Goal: Feedback & Contribution: Contribute content

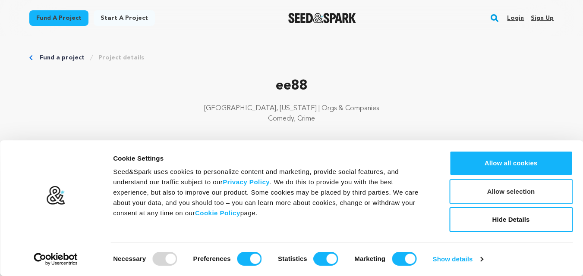
click at [489, 190] on button "Allow selection" at bounding box center [510, 191] width 123 height 25
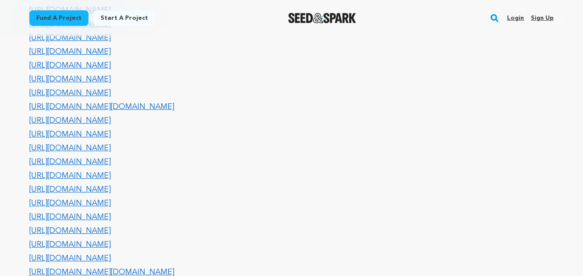
scroll to position [1581, 0]
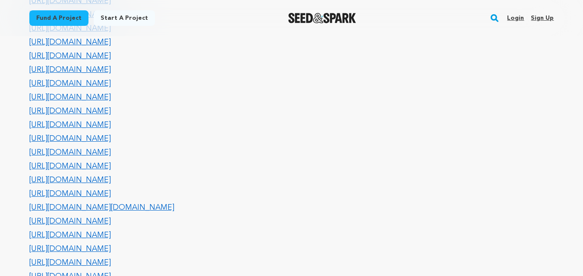
click at [546, 15] on link "Sign up" at bounding box center [541, 18] width 23 height 14
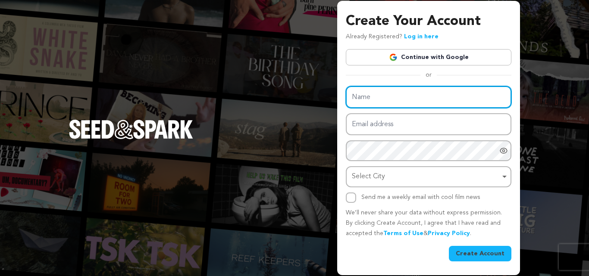
click at [383, 102] on input "Name" at bounding box center [429, 97] width 166 height 22
type input "277bet"
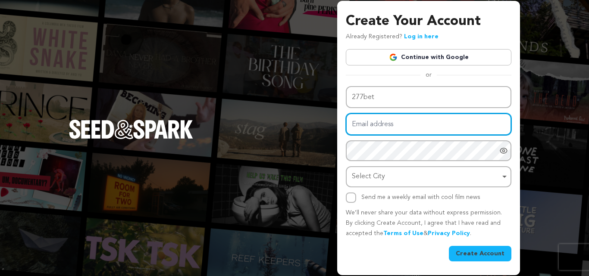
drag, startPoint x: 413, startPoint y: 122, endPoint x: 410, endPoint y: 126, distance: 5.2
click at [413, 122] on input "Email address" at bounding box center [429, 124] width 166 height 22
type input "andersonsarahdbsre8132@gmail.com"
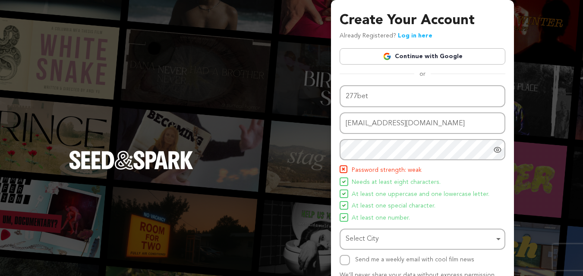
click at [401, 177] on ul "Password strength: weak Needs at least eight characters. At least one uppercase…" at bounding box center [422, 195] width 166 height 58
click at [496, 148] on icon "Show password as plain text. Warning: this will display your password on the sc…" at bounding box center [497, 149] width 7 height 5
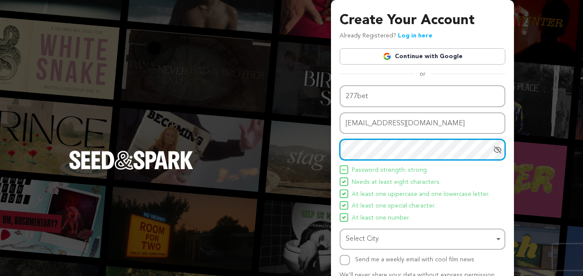
click at [292, 162] on div "Create Your Account Already Registered? Log in here Continue with Google or eyJ…" at bounding box center [291, 169] width 583 height 338
click at [382, 239] on div "Select City Remove item" at bounding box center [419, 239] width 148 height 13
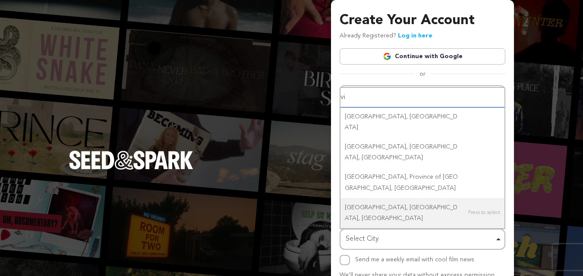
type input "v"
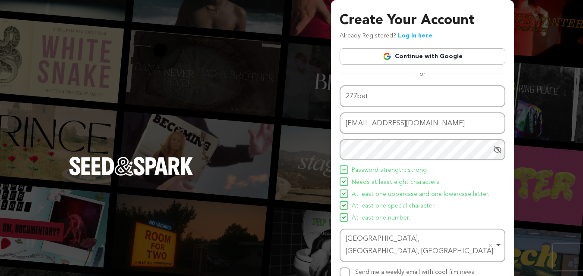
scroll to position [61, 0]
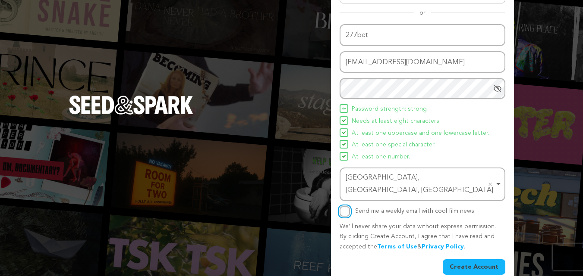
click at [343, 207] on input "Send me a weekly email with cool film news" at bounding box center [344, 212] width 10 height 10
checkbox input "true"
click at [449, 260] on button "Create Account" at bounding box center [473, 268] width 63 height 16
click at [459, 260] on button "Create Account" at bounding box center [473, 268] width 63 height 16
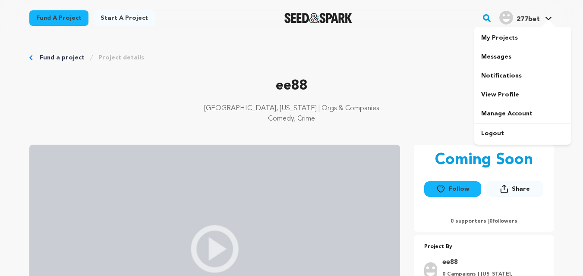
click at [532, 15] on h4 "277bet" at bounding box center [527, 19] width 23 height 10
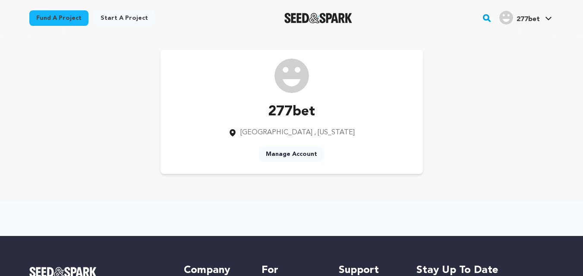
click at [302, 152] on link "Manage Account" at bounding box center [291, 155] width 65 height 16
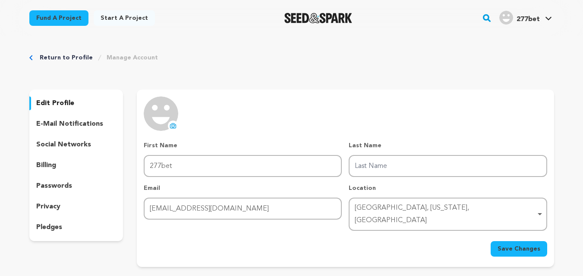
click at [169, 122] on icon at bounding box center [172, 125] width 7 height 7
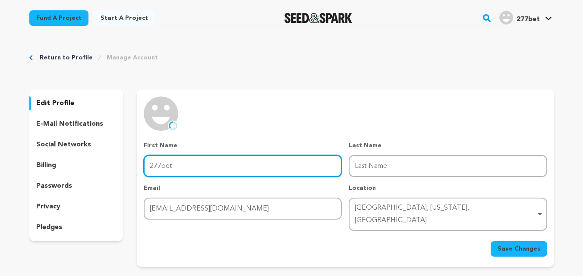
click at [191, 168] on input "277bet" at bounding box center [243, 166] width 198 height 22
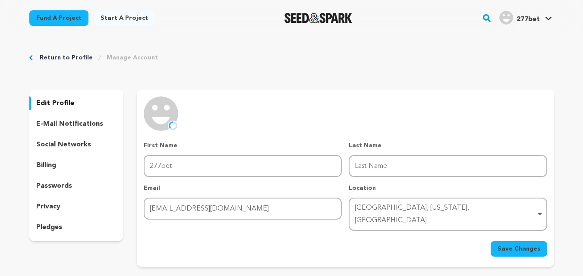
click at [257, 107] on div "uploading spinner upload profile image First Name First Name 277bet Last Name L…" at bounding box center [345, 177] width 403 height 160
click at [82, 146] on p "social networks" at bounding box center [63, 145] width 55 height 10
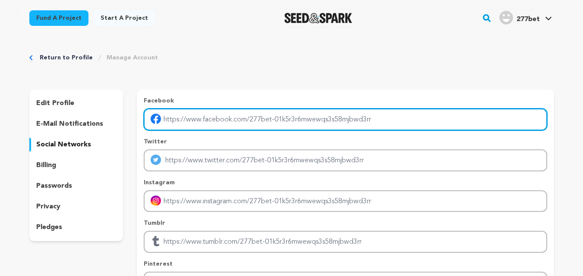
click at [216, 122] on input "Enter facebook profile link" at bounding box center [345, 120] width 403 height 22
type input "https://www.facebook.com/277betbrcom/"
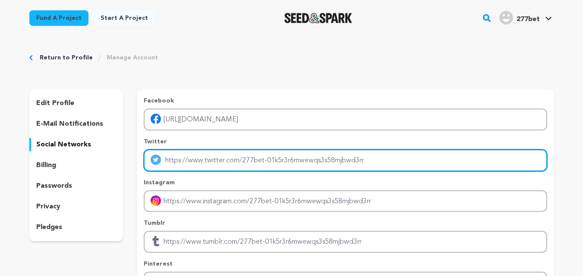
click at [225, 162] on input "Enter twitter profile link" at bounding box center [345, 161] width 403 height 22
click at [244, 158] on input "Enter twitter profile link" at bounding box center [345, 161] width 403 height 22
paste input "https://twitter.com/277betbrcom"
type input "https://twitter.com/277betbrcom"
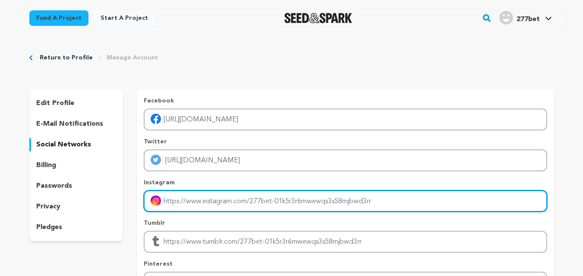
click at [257, 197] on input "Enter instagram handle link" at bounding box center [345, 202] width 403 height 22
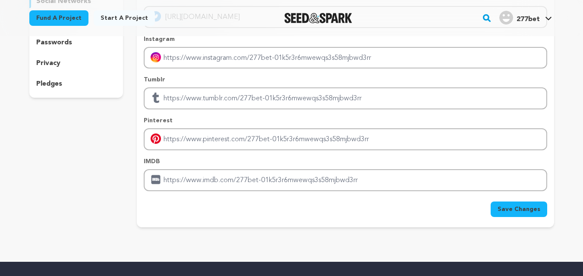
click at [216, 154] on div "Facebook https://www.facebook.com/277betbrcom/ Twitter https://twitter.com/277b…" at bounding box center [345, 72] width 403 height 238
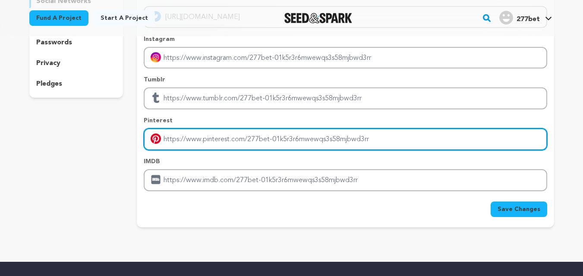
click at [219, 146] on input "Enter pinterest profile link" at bounding box center [345, 140] width 403 height 22
click at [245, 142] on input "Enter pinterest profile link" at bounding box center [345, 140] width 403 height 22
paste input "https://www.pinterest.com/277betbrcom/"
type input "https://www.pinterest.com/277betbrcom/"
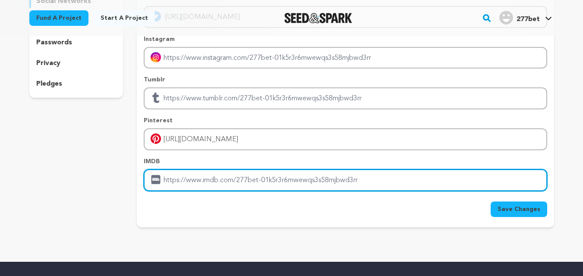
click at [303, 185] on input "Enter IMDB profile link" at bounding box center [345, 180] width 403 height 22
paste input "https://277bet.br.com/"
type input "https://277bet.br.com/"
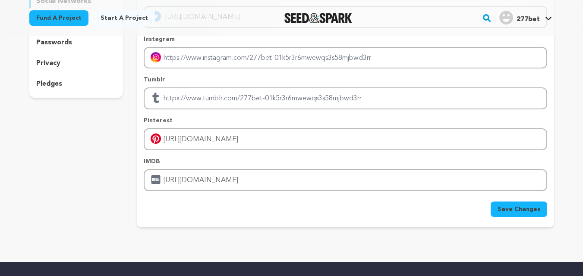
click at [530, 207] on span "Save Changes" at bounding box center [518, 209] width 43 height 9
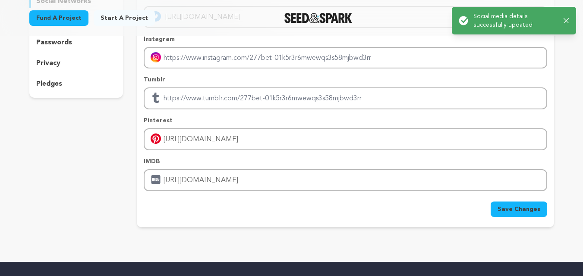
scroll to position [0, 0]
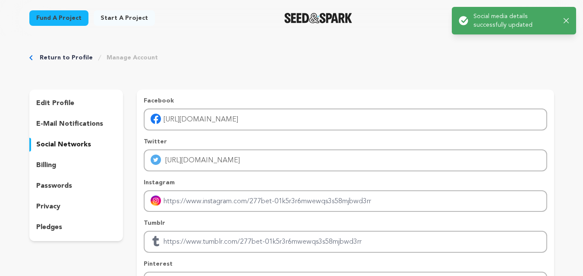
click at [518, 61] on div "Return to Profile Manage Account" at bounding box center [291, 57] width 524 height 9
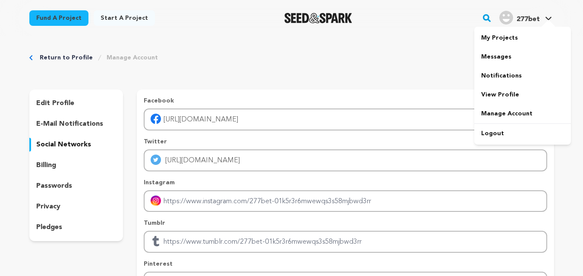
click at [534, 18] on span "277bet" at bounding box center [527, 19] width 23 height 7
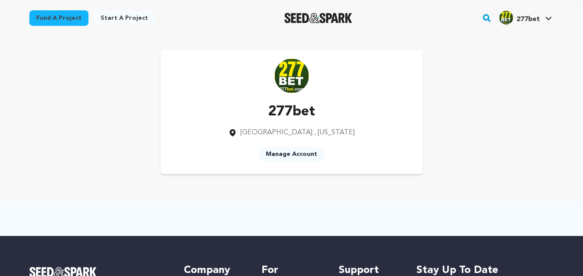
click at [116, 7] on div "Fund a project Start a project Search" at bounding box center [285, 18] width 538 height 22
click at [137, 18] on link "Start a project" at bounding box center [124, 18] width 61 height 16
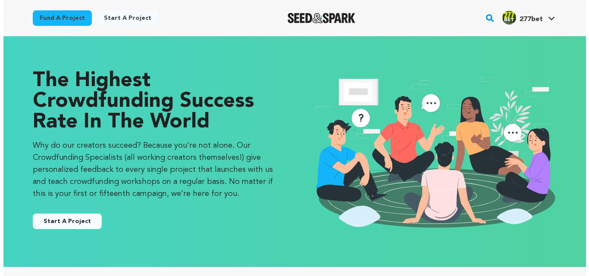
scroll to position [144, 0]
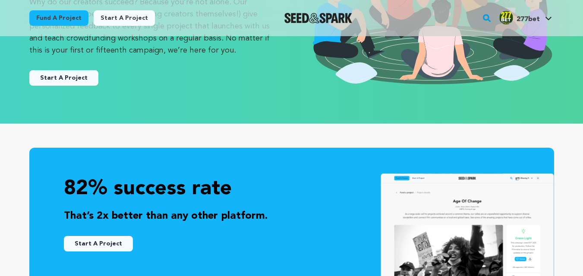
click at [88, 80] on button "Start A Project" at bounding box center [63, 78] width 69 height 16
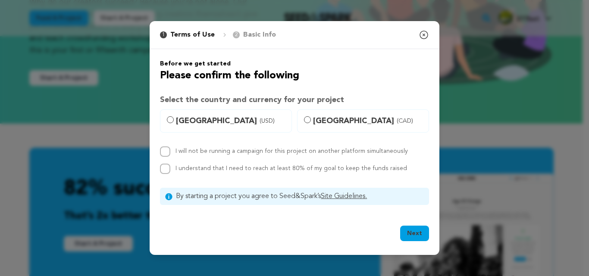
click at [207, 122] on span "[GEOGRAPHIC_DATA] (USD)" at bounding box center [231, 121] width 110 height 12
click at [174, 122] on input "[GEOGRAPHIC_DATA] (USD)" at bounding box center [170, 119] width 7 height 7
radio input "true"
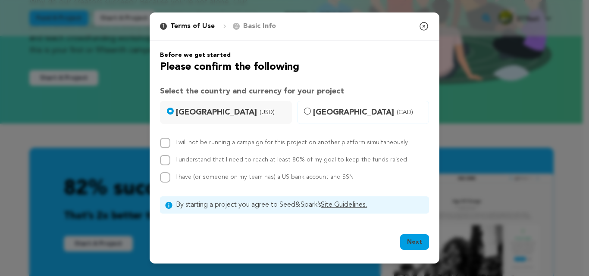
click at [201, 143] on label "I will not be running a campaign for this project on another platform simultane…" at bounding box center [292, 143] width 232 height 6
click at [170, 143] on input "I will not be running a campaign for this project on another platform simultane…" at bounding box center [165, 143] width 10 height 10
checkbox input "true"
click at [201, 160] on label "I understand that I need to reach at least 80% of my goal to keep the funds rai…" at bounding box center [292, 160] width 232 height 6
click at [170, 160] on input "I understand that I need to reach at least 80% of my goal to keep the funds rai…" at bounding box center [165, 160] width 10 height 10
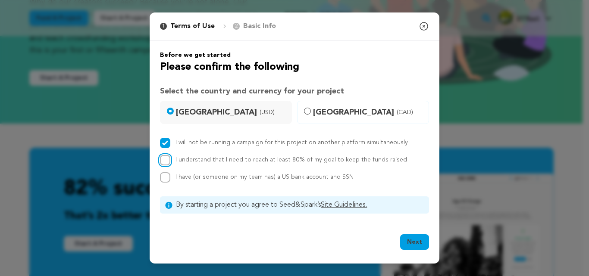
checkbox input "true"
drag, startPoint x: 206, startPoint y: 176, endPoint x: 225, endPoint y: 183, distance: 20.5
click at [206, 178] on span "I have (or someone on my team has) a US bank account and SSN" at bounding box center [265, 177] width 178 height 6
click at [170, 178] on input "I have (or someone on my team has) a US bank account and SSN" at bounding box center [165, 177] width 10 height 10
checkbox input "true"
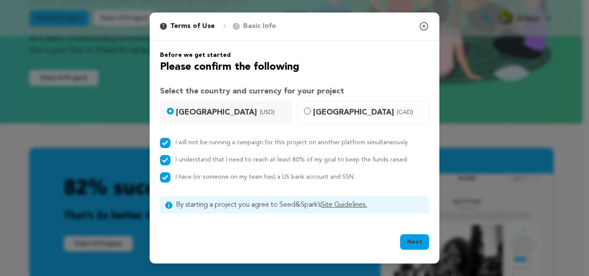
click at [412, 236] on button "Next" at bounding box center [414, 243] width 29 height 16
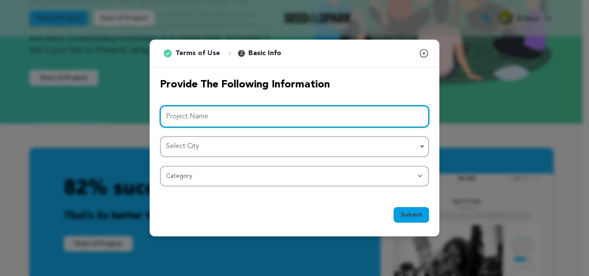
click at [221, 107] on input "Project Name" at bounding box center [294, 117] width 269 height 22
click at [227, 111] on input "Project Name" at bounding box center [294, 117] width 269 height 22
paste input "277bet"
click at [211, 149] on div "Select City Remove item" at bounding box center [292, 147] width 252 height 13
type input "277bet"
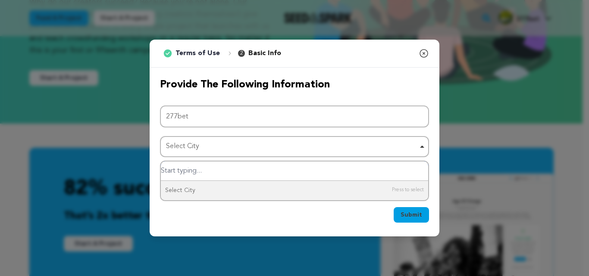
click at [214, 171] on input "Select City" at bounding box center [294, 171] width 267 height 19
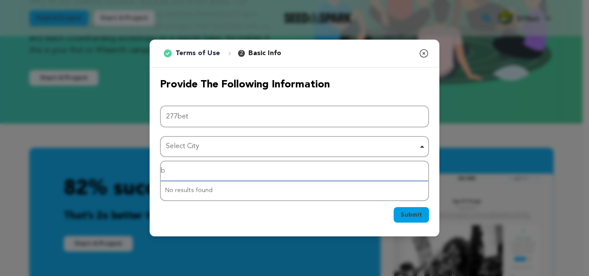
type input "bi"
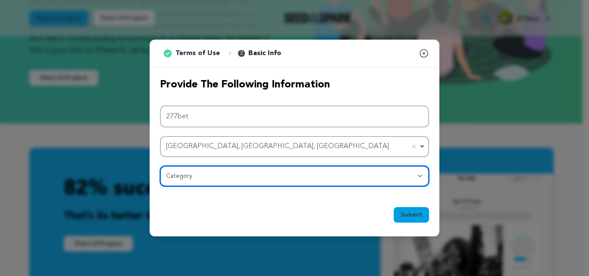
click at [228, 179] on select "Category Film Feature Film Short Series Film Festival Company Music Video VR Ex…" at bounding box center [294, 176] width 269 height 21
select select "10891"
click at [160, 166] on select "Category Film Feature Film Short Series Film Festival Company Music Video VR Ex…" at bounding box center [294, 176] width 269 height 21
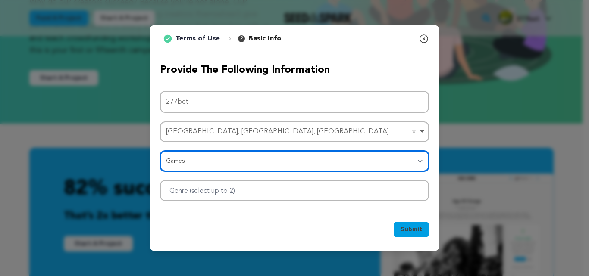
click at [343, 196] on div at bounding box center [294, 190] width 269 height 21
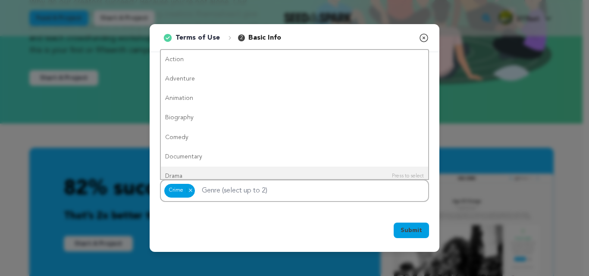
click at [411, 233] on span "Submit" at bounding box center [412, 230] width 22 height 9
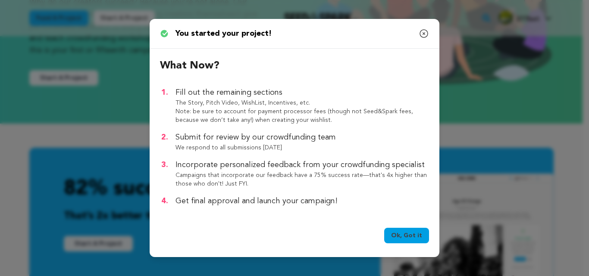
click at [394, 235] on link "Ok, Got it" at bounding box center [406, 236] width 45 height 16
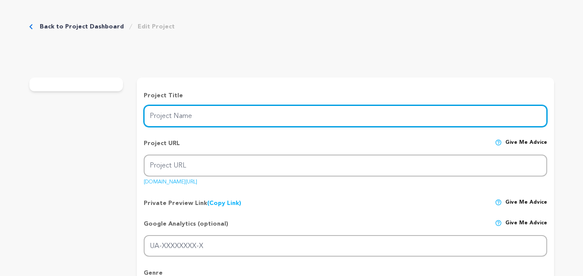
click at [237, 113] on input "Project Name" at bounding box center [345, 116] width 403 height 22
paste input "277bet"
type input "277bet277bet"
type input "277bet"
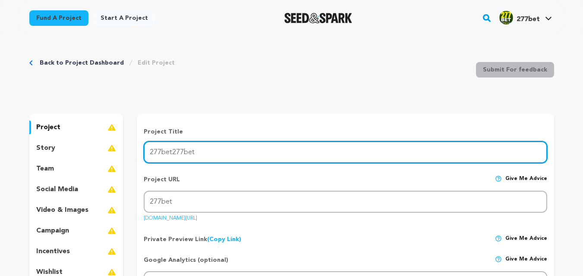
drag, startPoint x: 174, startPoint y: 149, endPoint x: 250, endPoint y: 153, distance: 76.0
click at [250, 153] on input "277bet277bet" at bounding box center [345, 152] width 403 height 22
type input "277bet"
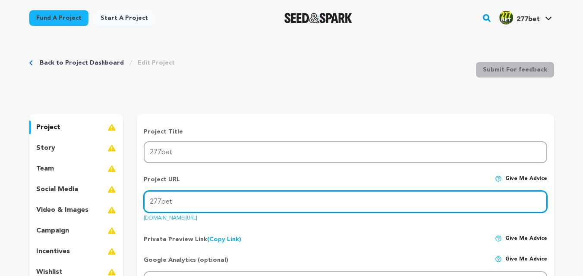
click at [220, 203] on input "277bet" at bounding box center [345, 202] width 403 height 22
type input "277betbrcom"
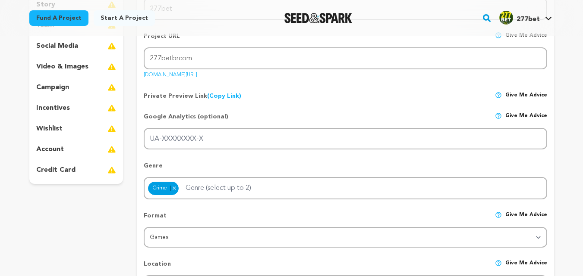
click at [290, 106] on div "Google Analytics (optional) Give me advice UA-XXXXXXXX-X" at bounding box center [345, 128] width 403 height 44
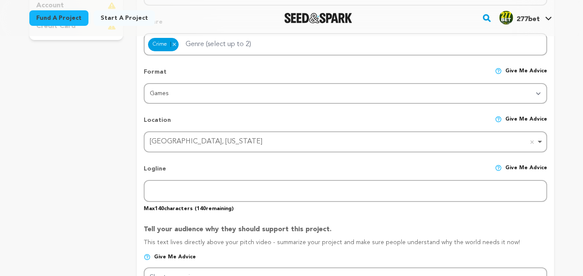
scroll to position [431, 0]
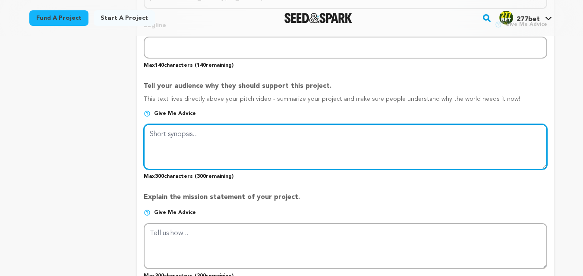
click at [236, 135] on textarea at bounding box center [345, 147] width 403 height 46
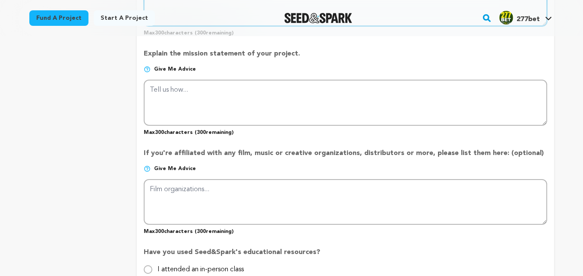
scroll to position [719, 0]
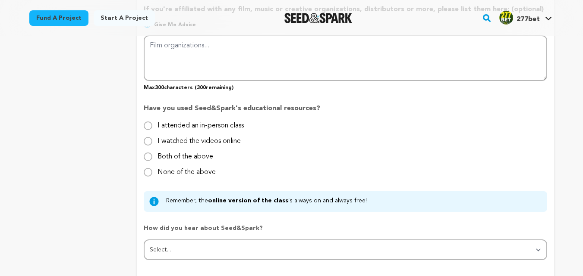
click at [197, 127] on label "I attended an in-person class" at bounding box center [200, 123] width 86 height 14
click at [152, 127] on input "I attended an in-person class" at bounding box center [148, 126] width 9 height 9
radio input "true"
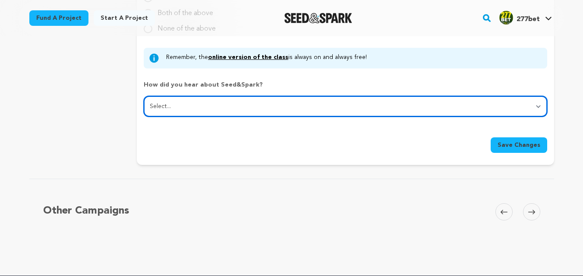
click at [192, 113] on select "Select... From a friend Social media Film festival or film organization Took an…" at bounding box center [345, 106] width 403 height 21
select select "2"
click at [144, 97] on select "Select... From a friend Social media Film festival or film organization Took an…" at bounding box center [345, 106] width 403 height 21
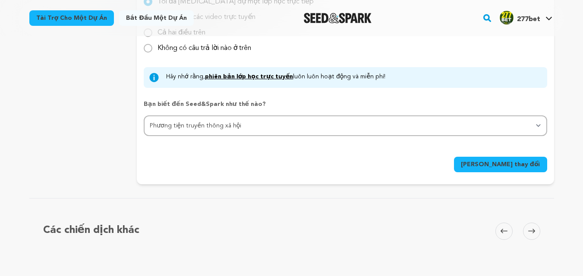
click at [513, 162] on font "Lưu thay đổi" at bounding box center [500, 165] width 79 height 6
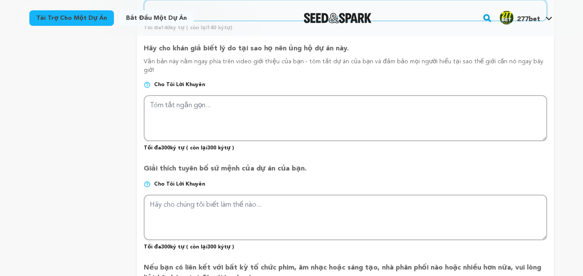
scroll to position [325, 0]
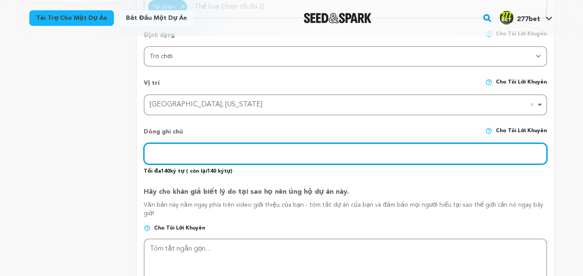
drag, startPoint x: 214, startPoint y: 149, endPoint x: 208, endPoint y: 150, distance: 5.7
click at [213, 151] on input "text" at bounding box center [345, 154] width 403 height 22
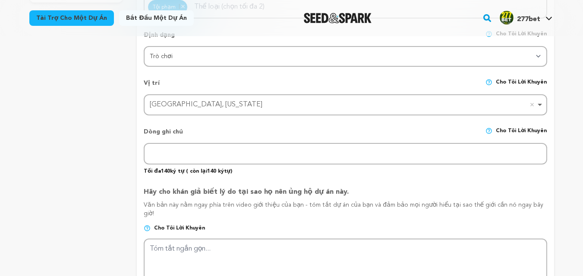
click at [263, 135] on div "Dòng ghi chú Cho tôi lời khuyên" at bounding box center [345, 136] width 403 height 16
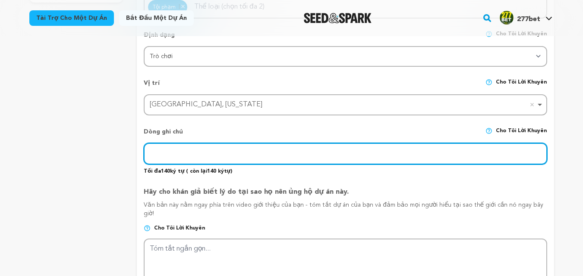
click at [251, 162] on input "text" at bounding box center [345, 154] width 403 height 22
paste input "277bet - Sua Plataforma de Apostas Online Confiável"
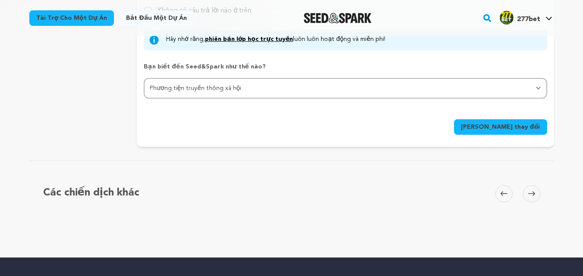
type input "277bet - Sua Plataforma de Apostas Online Confiável"
click at [528, 124] on font "Lưu thay đổi" at bounding box center [500, 127] width 79 height 6
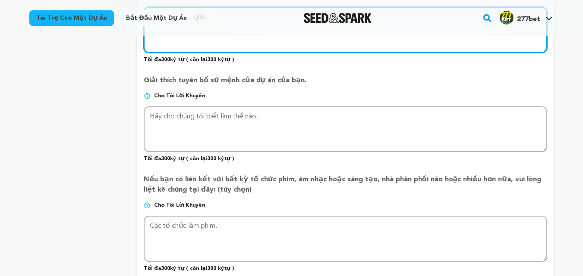
scroll to position [414, 0]
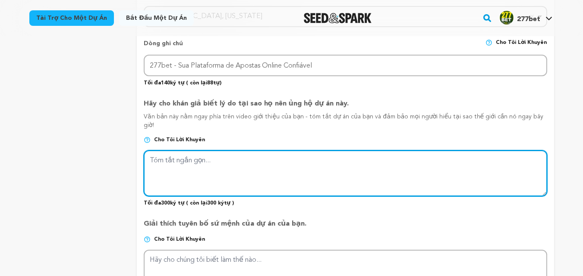
drag, startPoint x: 214, startPoint y: 163, endPoint x: 209, endPoint y: 163, distance: 4.7
click at [210, 165] on textarea at bounding box center [345, 173] width 403 height 46
paste textarea "277bet - Sua Plataforma de Apostas Online Confiável"
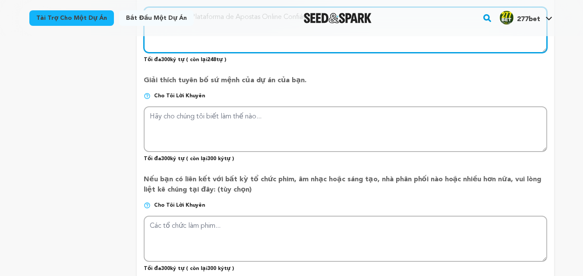
type textarea "277bet - Sua Plataforma de Apostas Online Confiável"
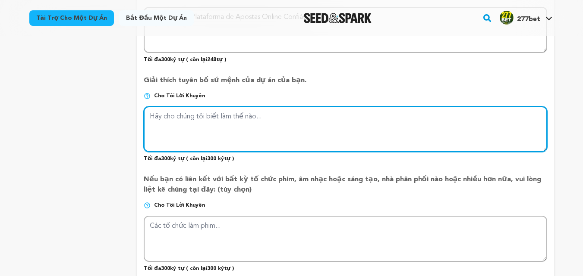
click at [322, 122] on textarea at bounding box center [345, 130] width 403 height 46
paste textarea "Na 277bet, voce encontra tudo para apostar com confiança: esportes, cassino ao …"
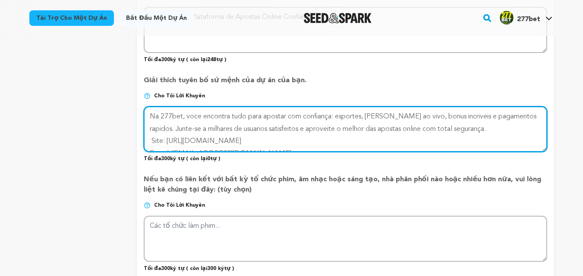
scroll to position [19, 0]
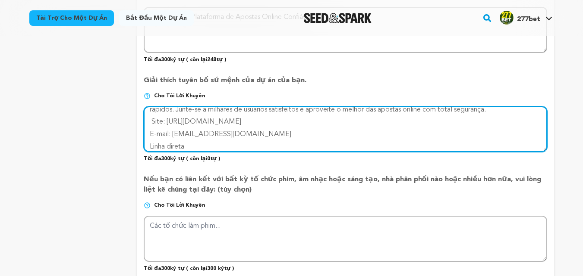
type textarea "Na 277bet, voce encontra tudo para apostar com confiança: esportes, cassino ao …"
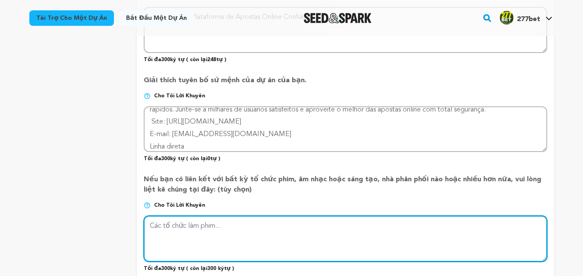
drag, startPoint x: 237, startPoint y: 227, endPoint x: 238, endPoint y: 203, distance: 23.7
click at [237, 227] on textarea at bounding box center [345, 239] width 403 height 46
paste textarea "Na <a href="https://277bet.br.com/">277bet</a>, voce encontra tudo para apostar…"
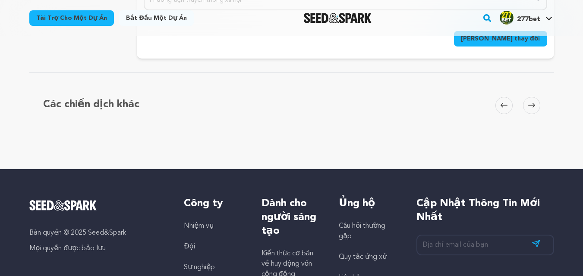
scroll to position [845, 0]
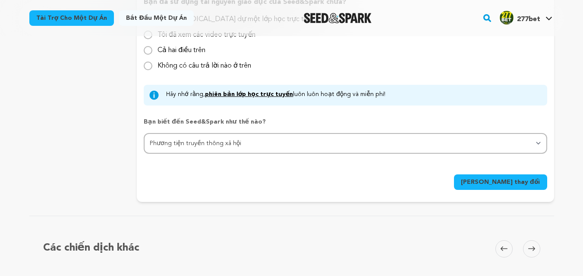
type textarea "Na <a href="https://277bet.br.com/">277bet</a>, voce encontra tudo para apostar…"
click at [523, 179] on font "Lưu thay đổi" at bounding box center [500, 182] width 79 height 6
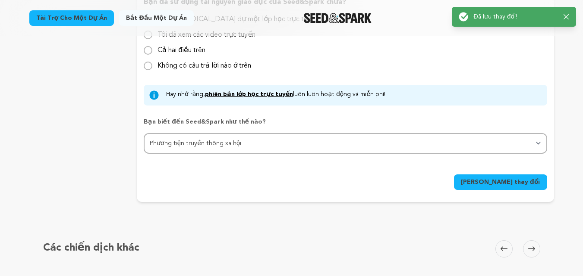
scroll to position [0, 0]
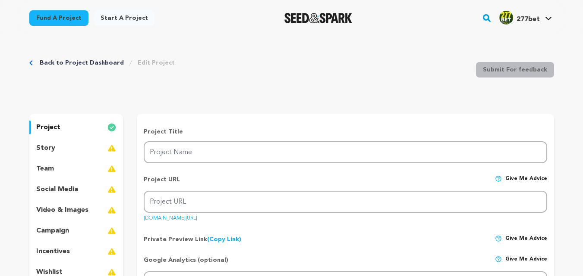
type input "277bet"
type input "277betbrcom"
type input "277bet - Sua Plataforma de Apostas Online Confiável"
type textarea "277bet - Sua Plataforma de Apostas Online Confiável"
type textarea "Na 277bet, voce encontra tudo para apostar com confiança: esportes, [PERSON_NAM…"
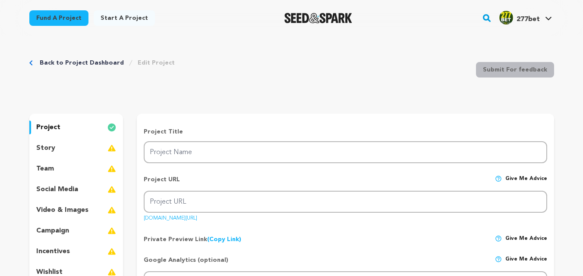
type textarea "Na <a href="[URL][DOMAIN_NAME]">277bet</a>, voce encontra tudo para apostar com…"
radio input "true"
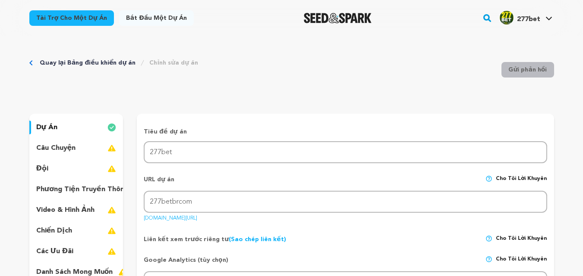
click at [86, 154] on div "câu chuyện" at bounding box center [76, 148] width 94 height 14
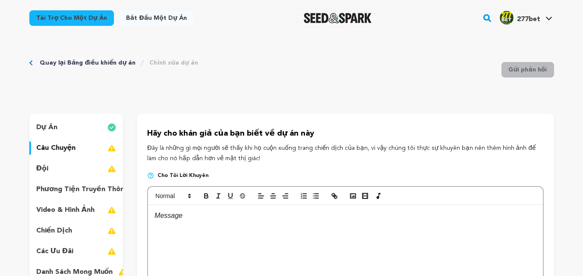
click at [226, 229] on div at bounding box center [345, 269] width 394 height 129
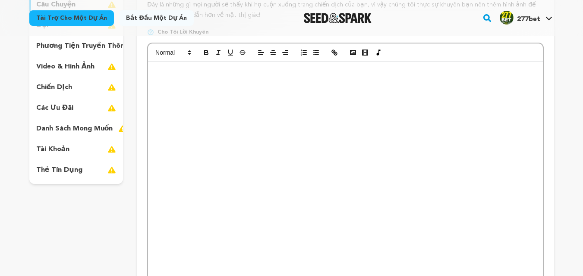
click at [360, 166] on p at bounding box center [344, 160] width 381 height 11
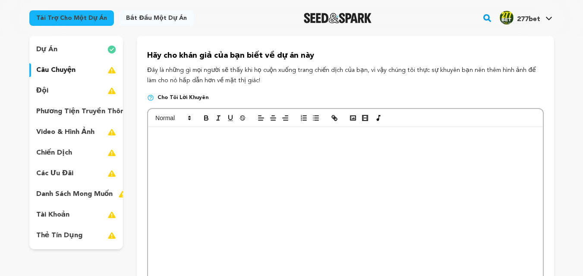
click at [418, 156] on p at bounding box center [344, 159] width 381 height 11
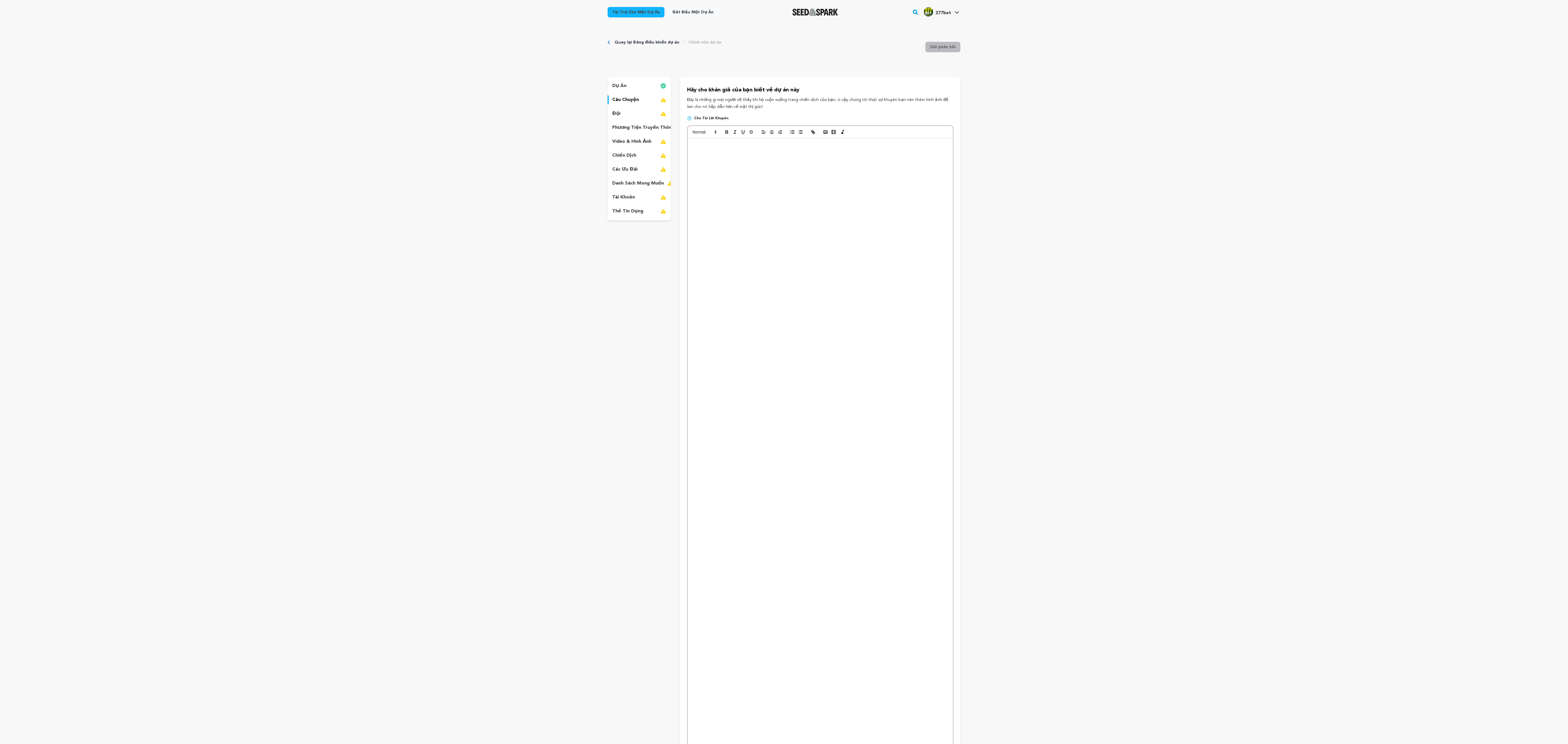
scroll to position [681, 0]
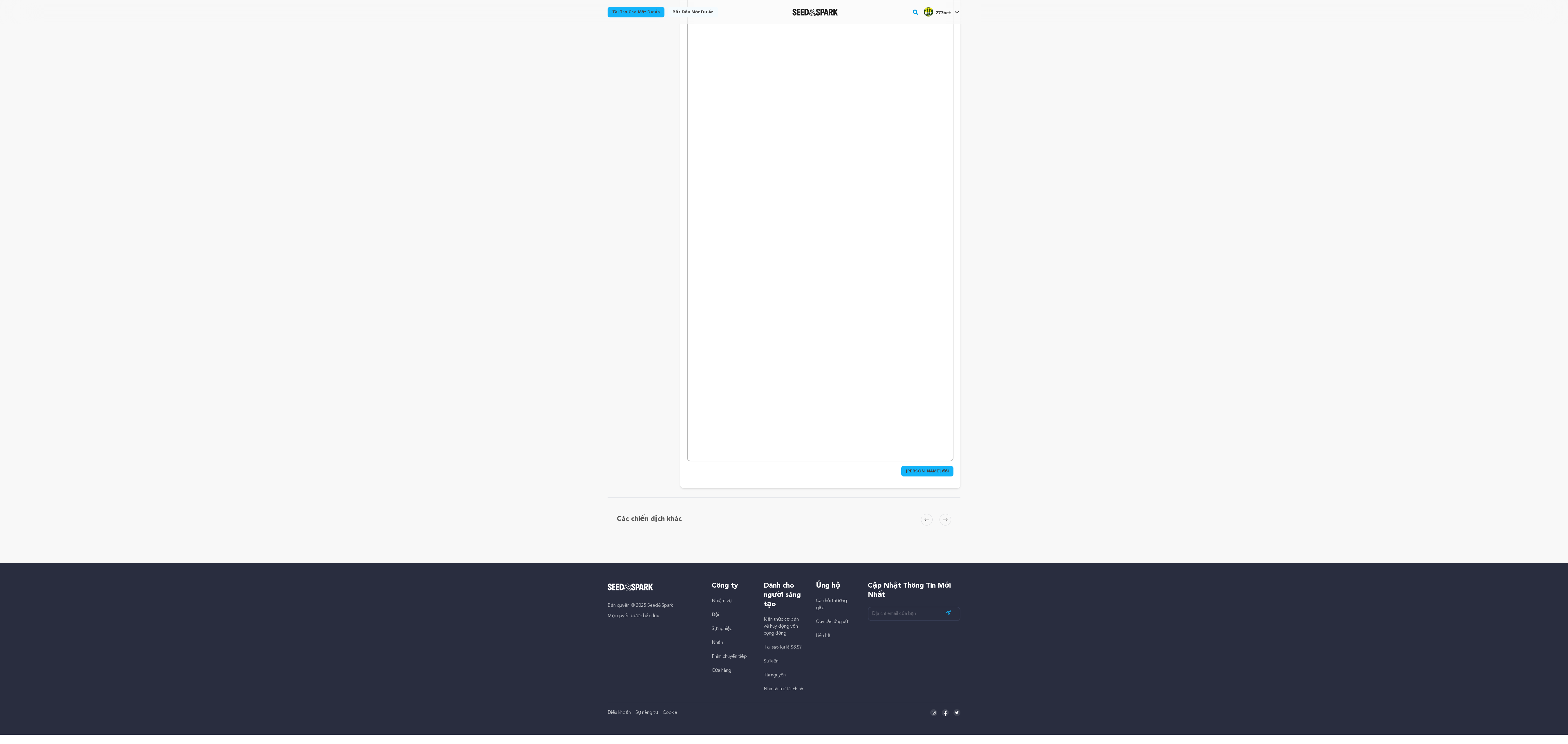
click at [392, 186] on p at bounding box center [820, 342] width 256 height 7
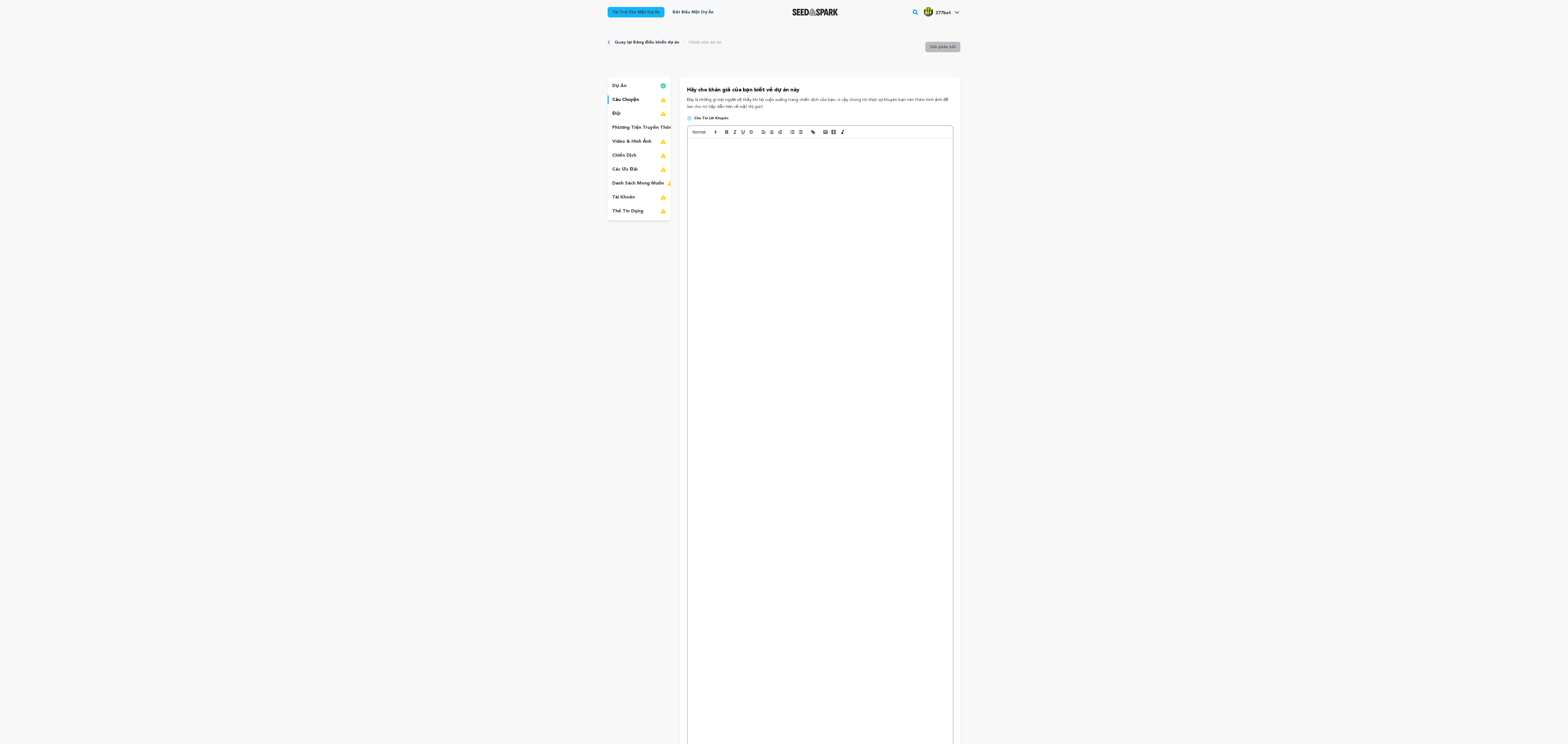
scroll to position [386, 0]
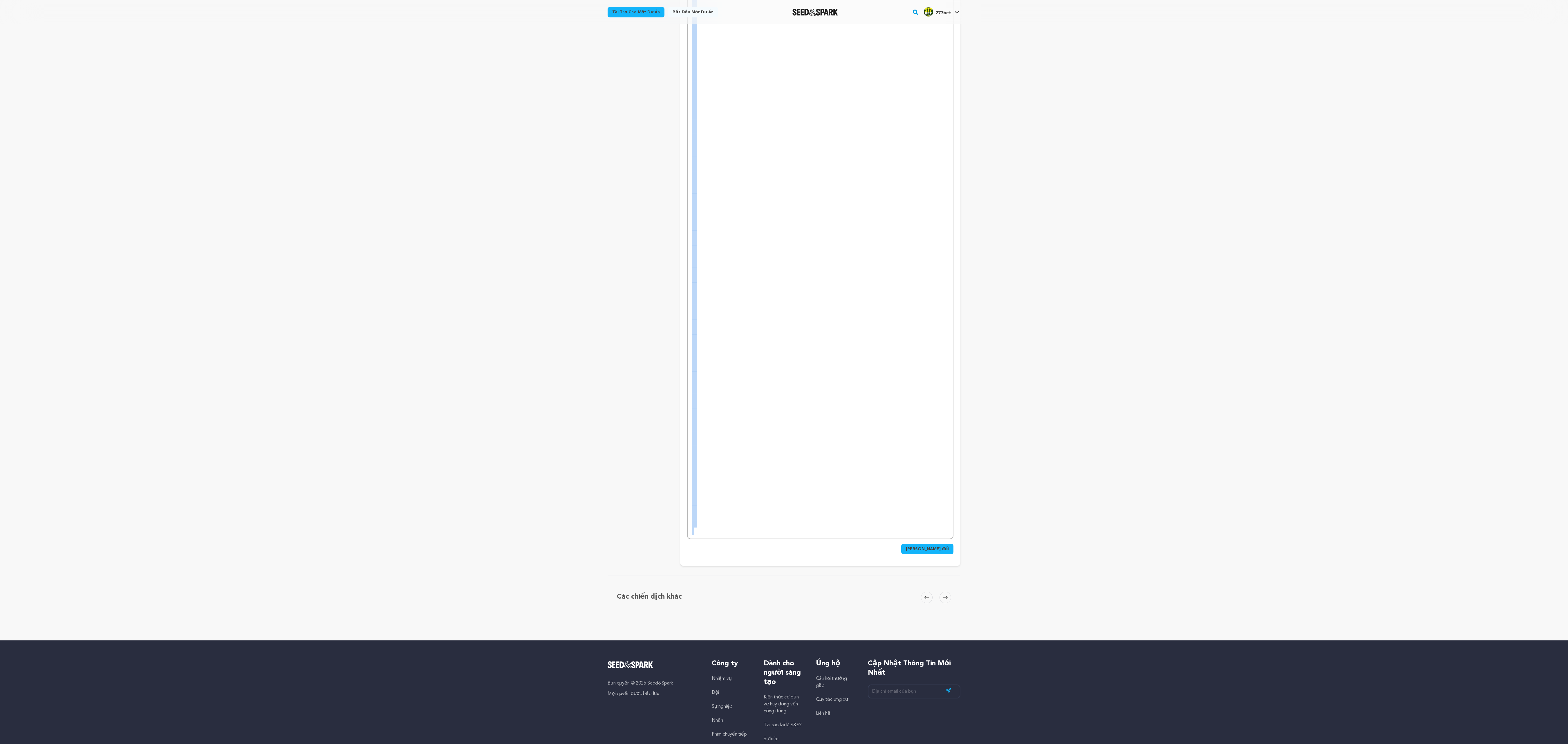
click at [392, 186] on form "Lưu thay đổi" at bounding box center [820, 146] width 266 height 815
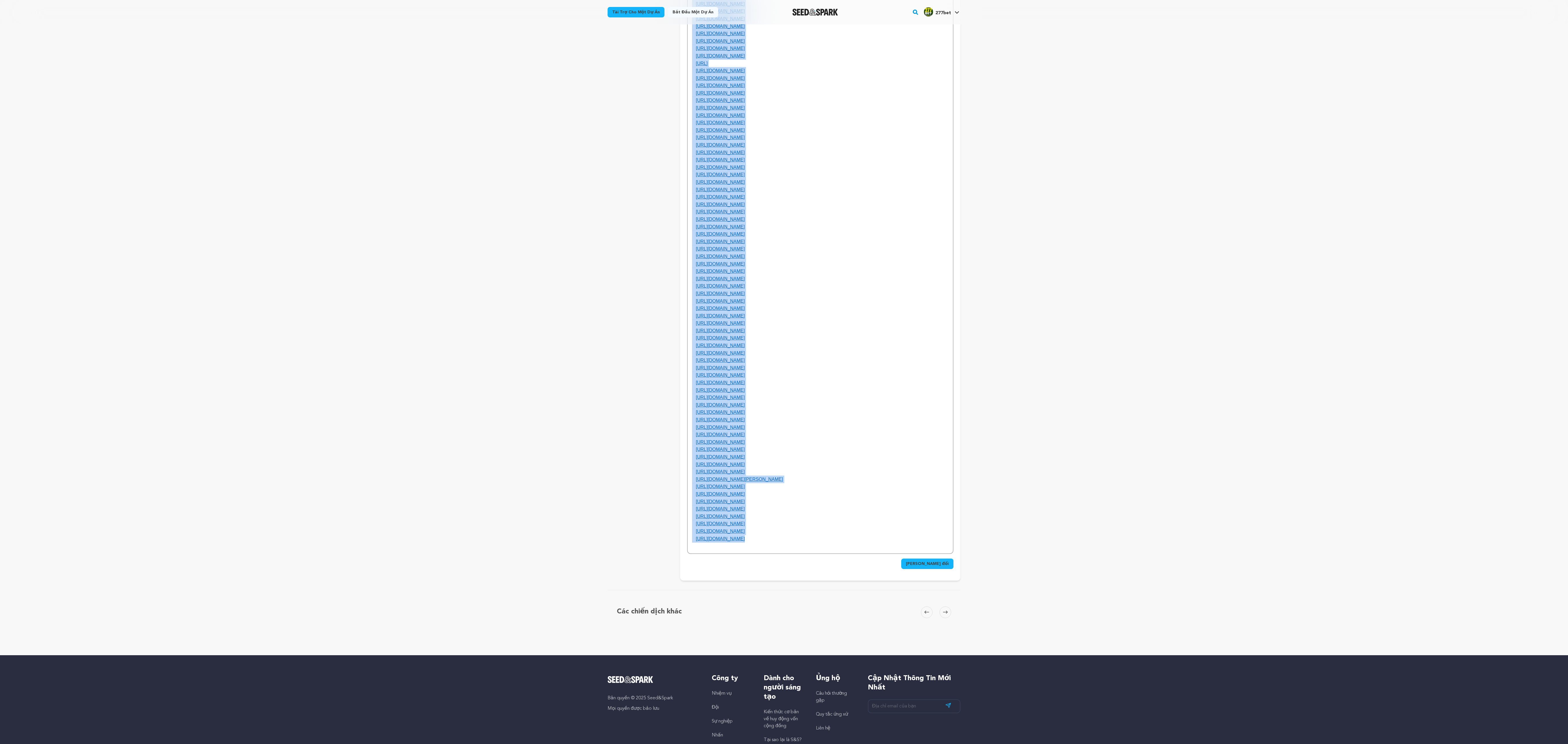
scroll to position [0, 0]
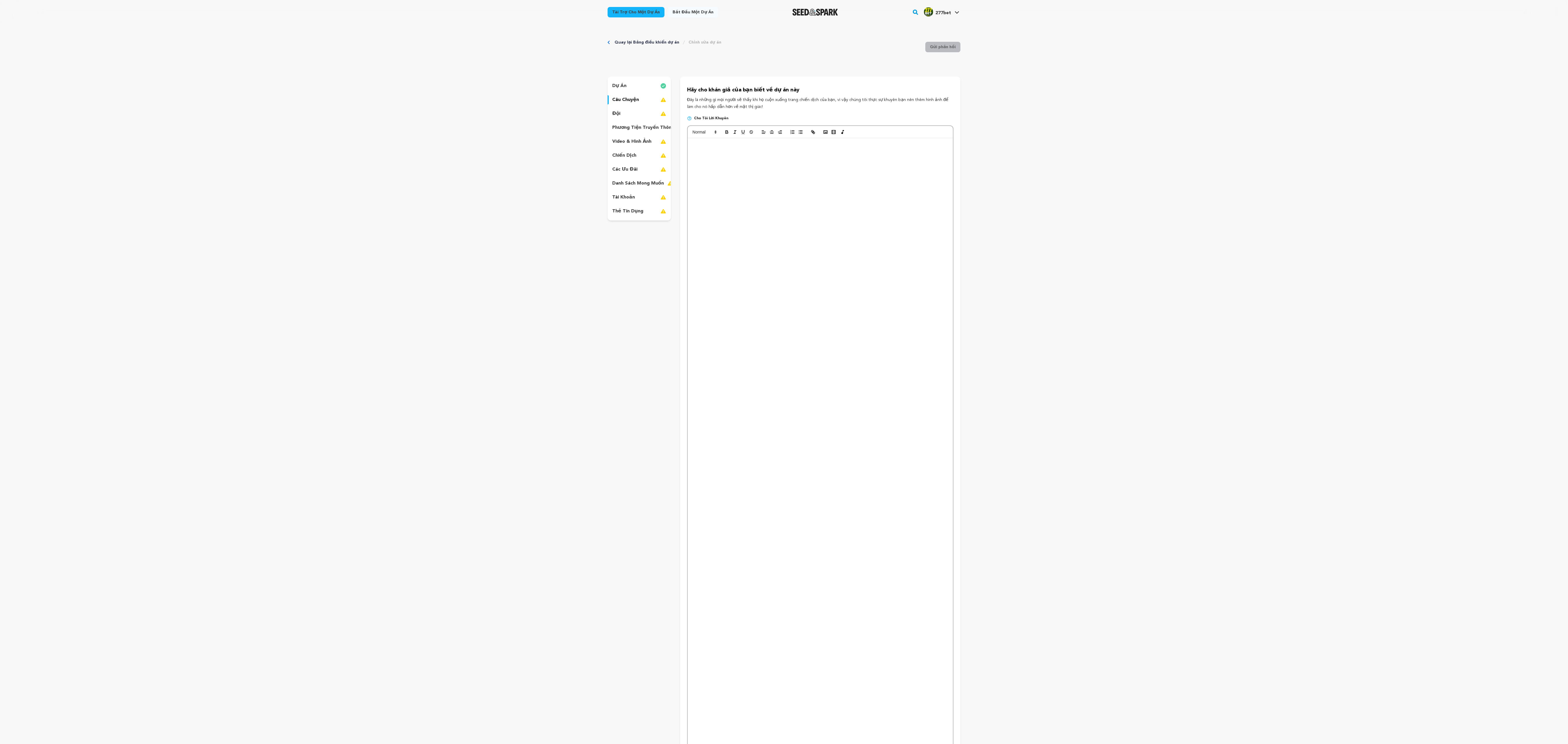
click at [392, 186] on p at bounding box center [820, 531] width 256 height 7
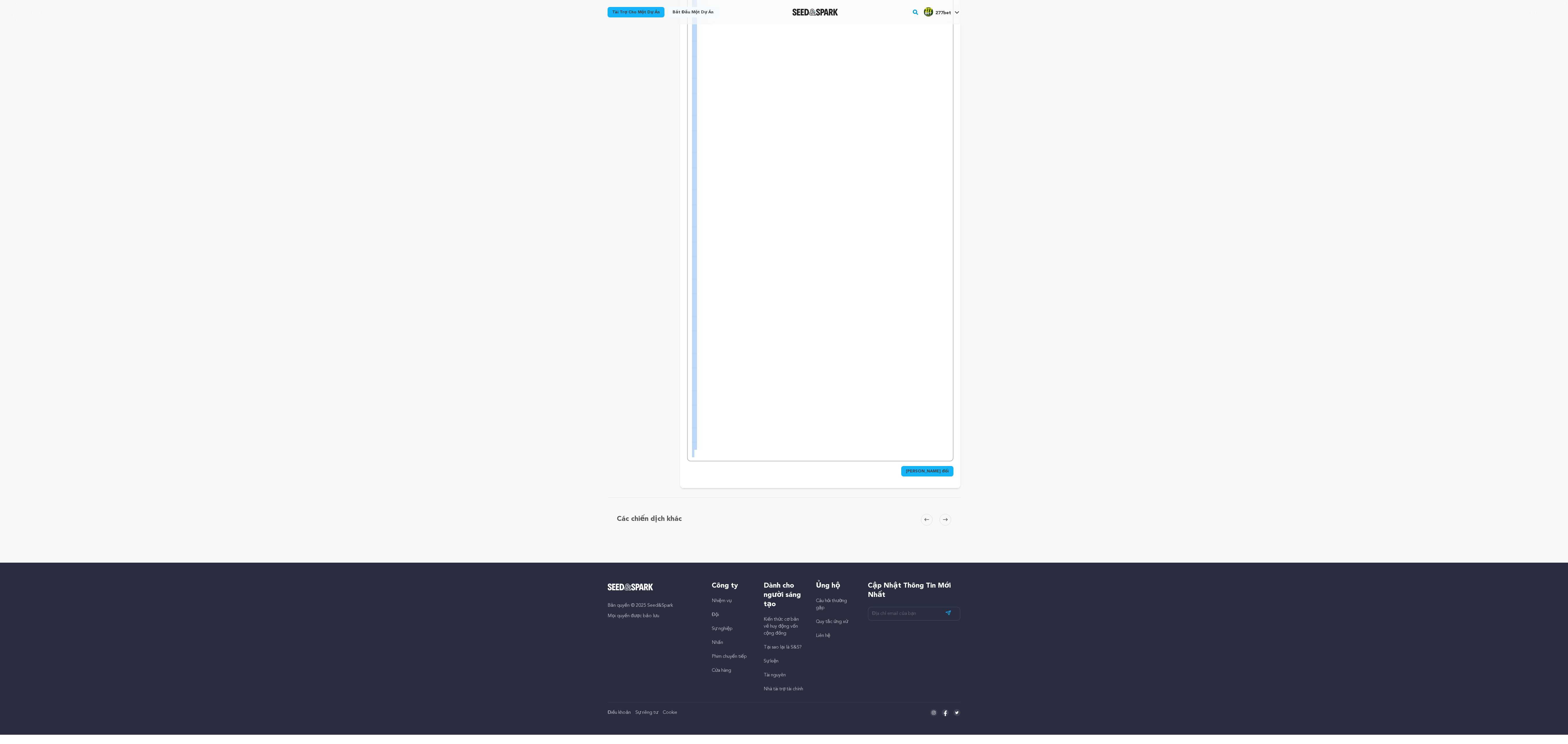
click at [392, 186] on font "Lưu thay đổi" at bounding box center [927, 471] width 43 height 4
click at [392, 186] on p at bounding box center [820, 342] width 256 height 7
click at [392, 186] on div at bounding box center [820, 67] width 265 height 786
drag, startPoint x: 786, startPoint y: 213, endPoint x: 788, endPoint y: 221, distance: 8.2
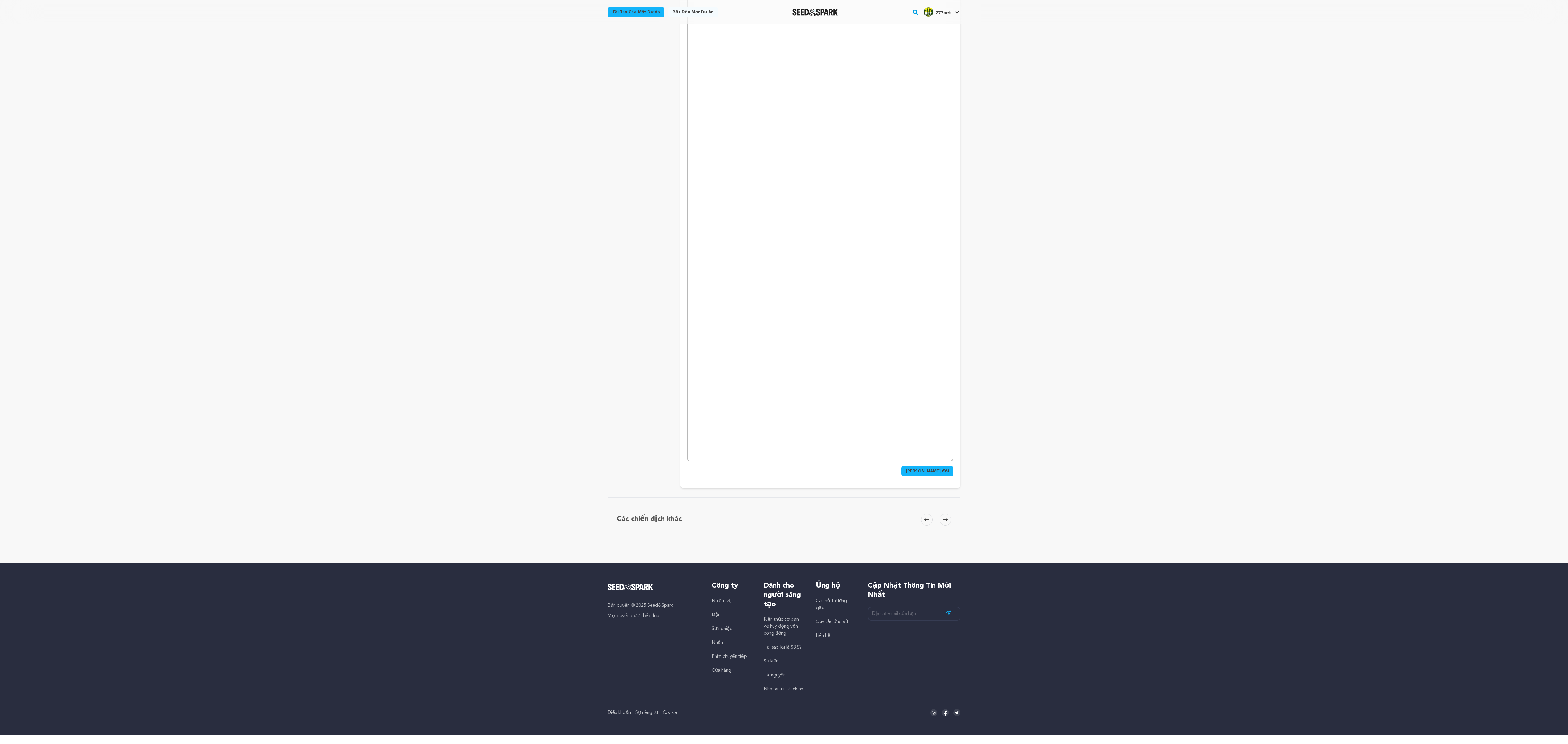
click at [392, 186] on p at bounding box center [820, 223] width 256 height 7
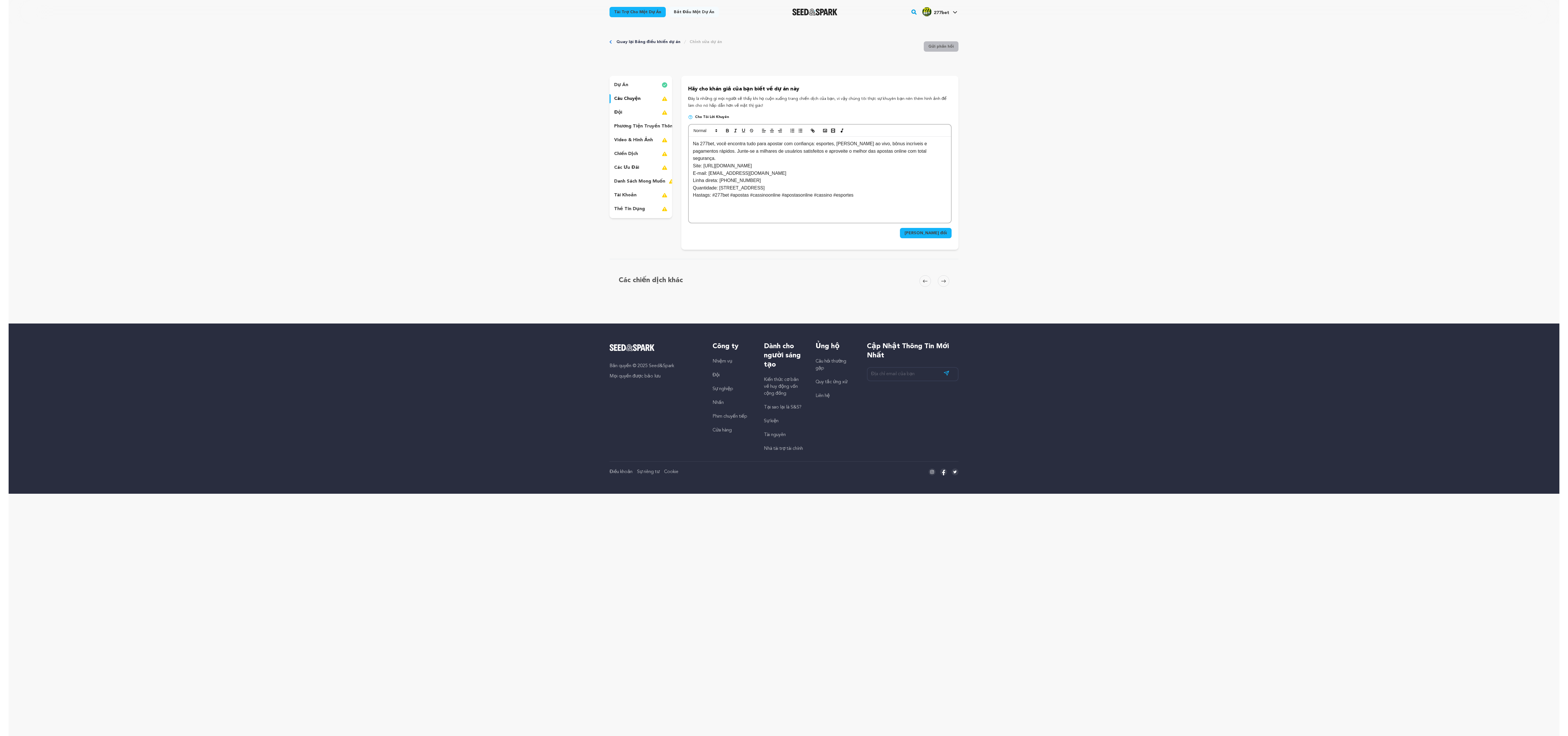
scroll to position [0, 0]
click at [387, 184] on p at bounding box center [819, 180] width 254 height 7
click at [387, 184] on span "Lưu thay đổi" at bounding box center [926, 233] width 43 height 6
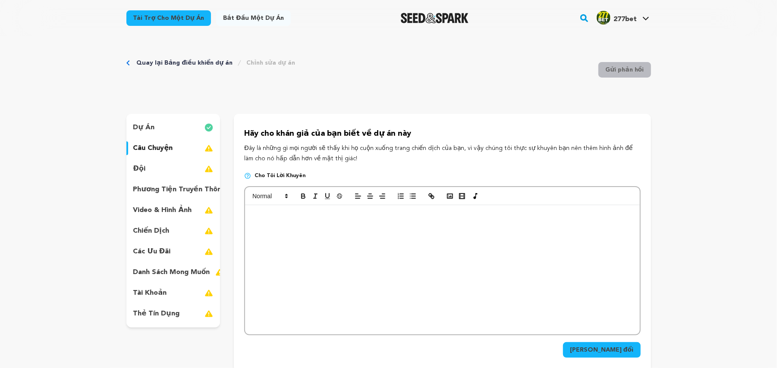
click at [183, 125] on div "dự án" at bounding box center [173, 128] width 94 height 14
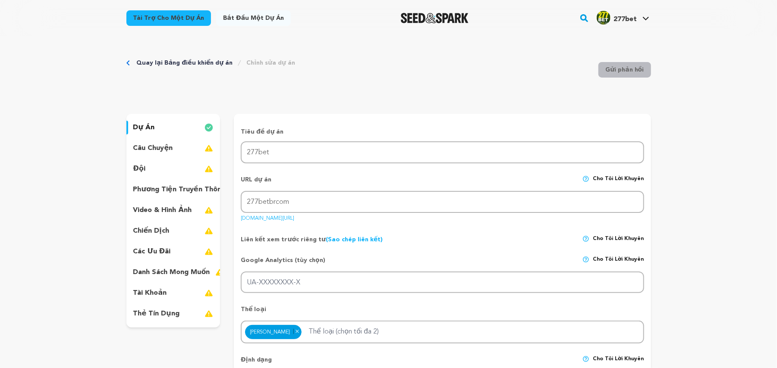
click at [289, 218] on font "seedandspark.com/fund/277betbrcom" at bounding box center [267, 218] width 53 height 5
click at [179, 147] on div "câu chuyện" at bounding box center [173, 148] width 94 height 14
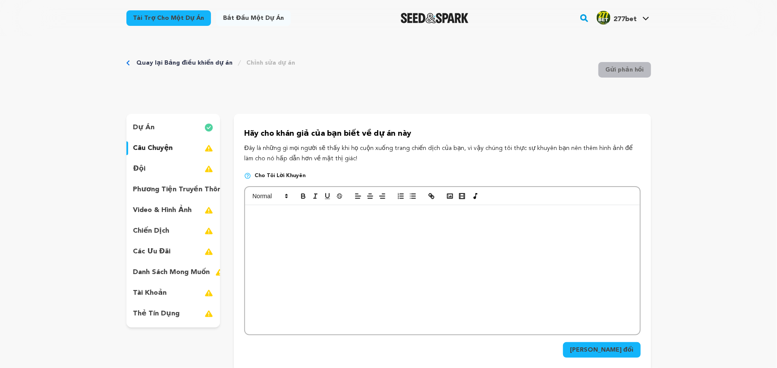
click at [368, 225] on p at bounding box center [441, 227] width 381 height 11
click at [582, 276] on form "Lưu thay đổi" at bounding box center [442, 272] width 396 height 172
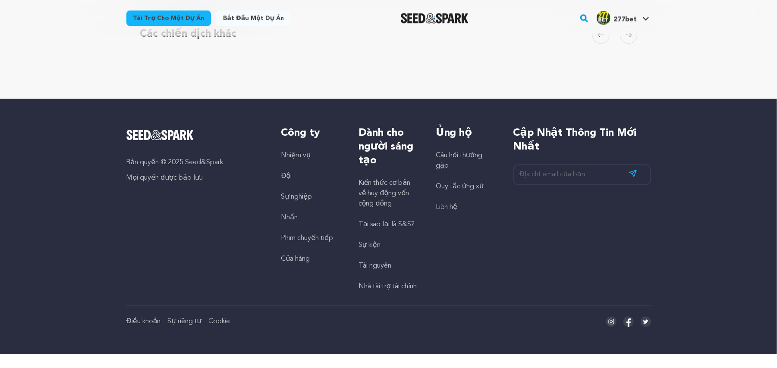
scroll to position [1245, 0]
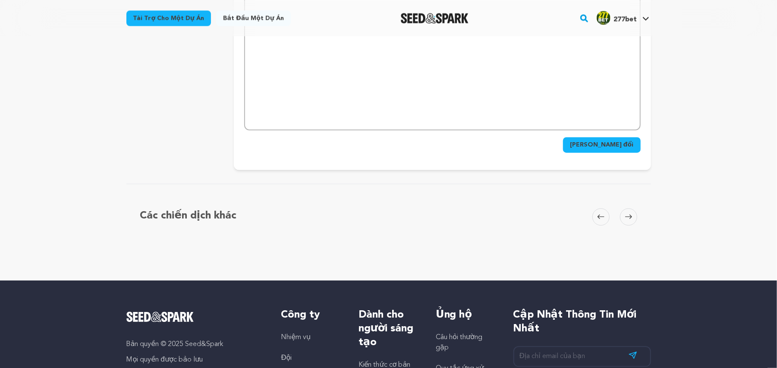
click at [478, 97] on p at bounding box center [441, 96] width 381 height 11
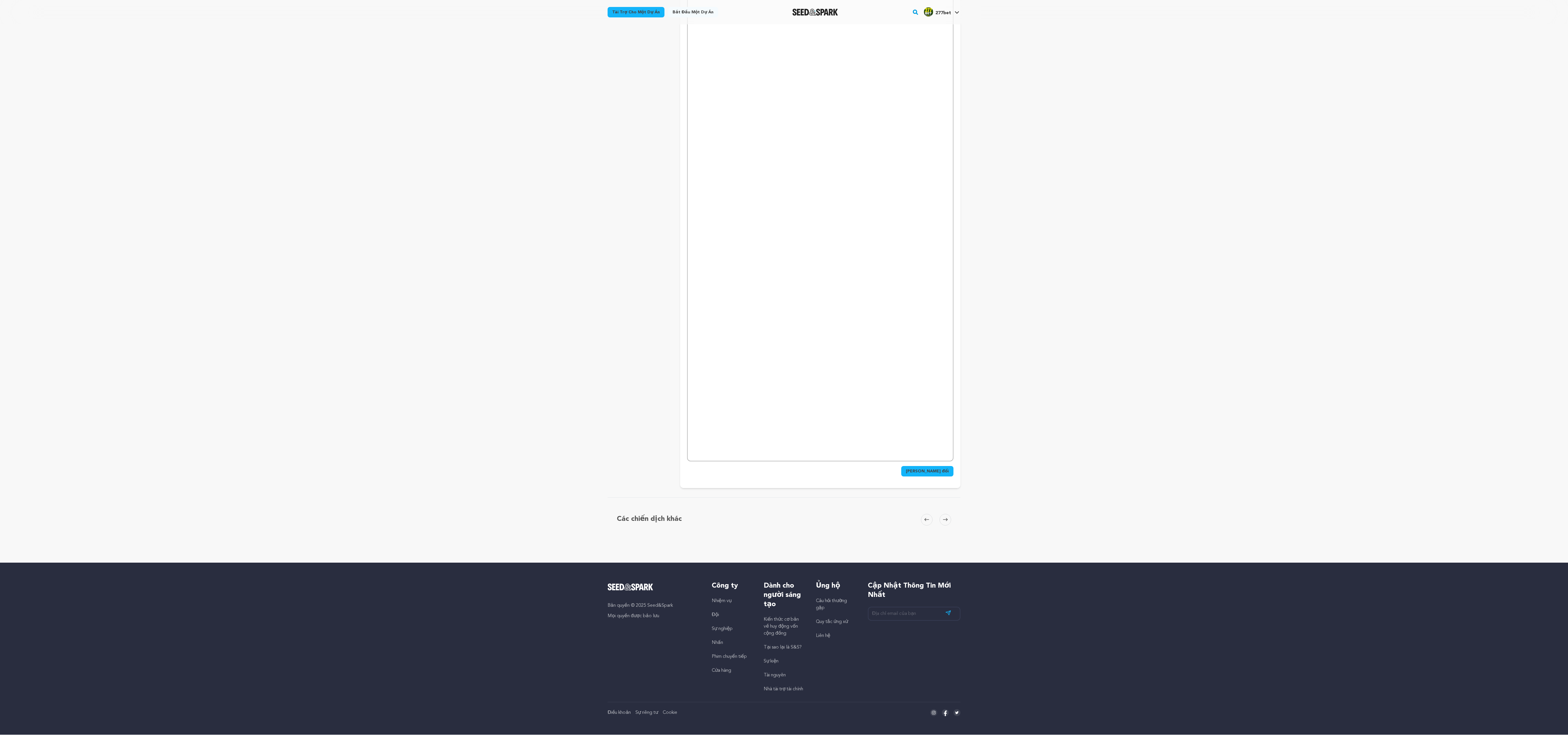
scroll to position [0, 0]
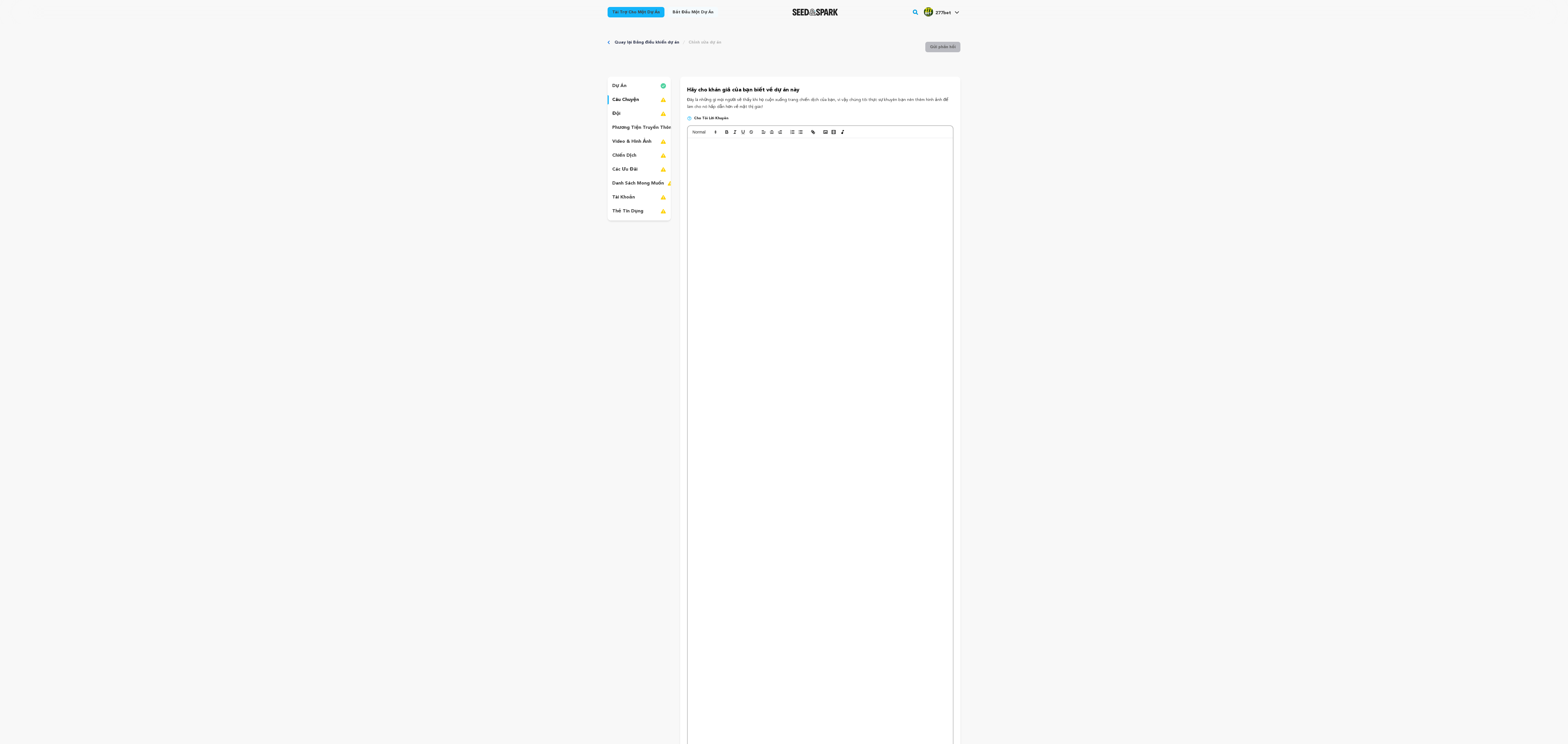
click at [392, 186] on p at bounding box center [820, 613] width 256 height 7
drag, startPoint x: 711, startPoint y: 514, endPoint x: 716, endPoint y: 128, distance: 386.0
click at [392, 128] on div at bounding box center [820, 525] width 266 height 800
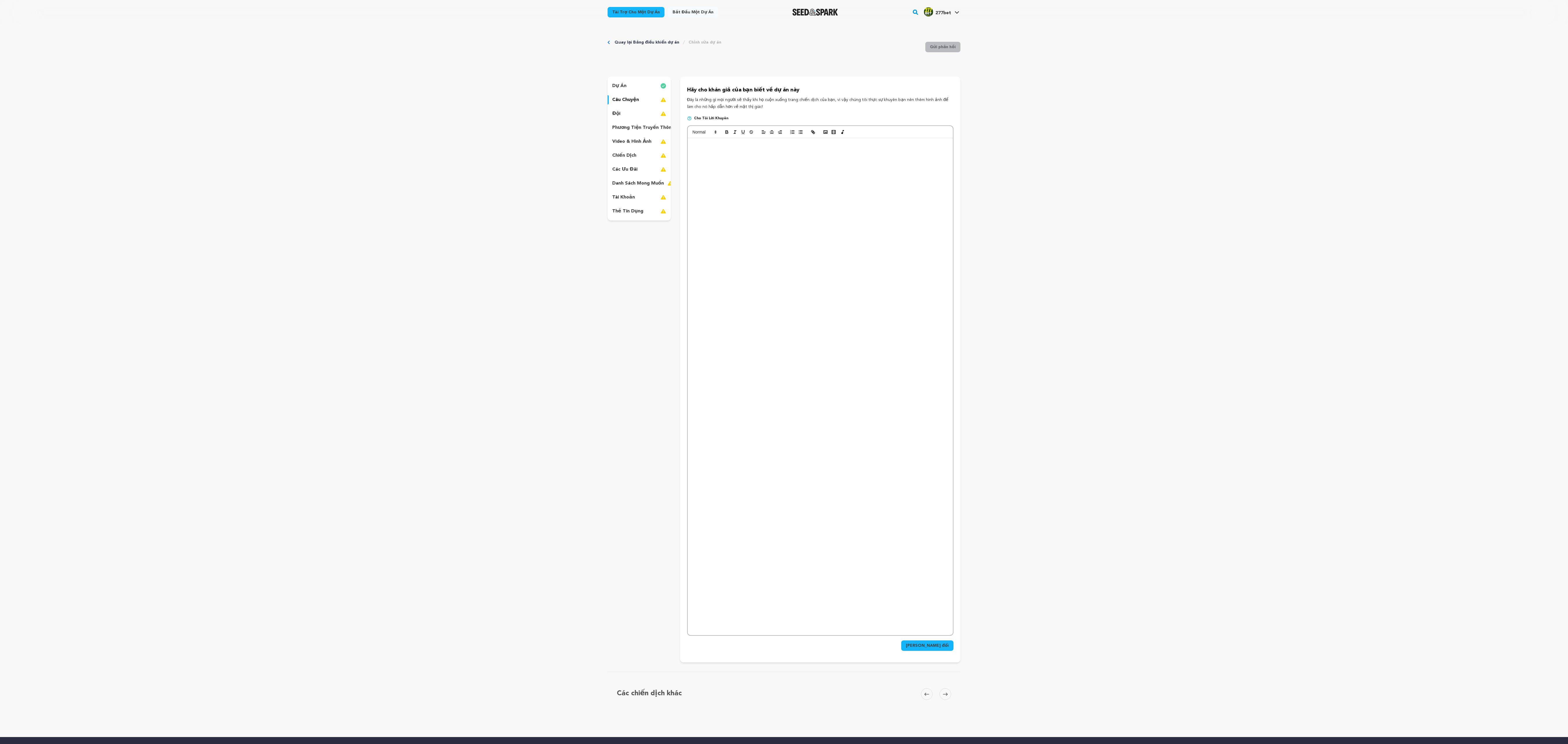
scroll to position [1, 0]
click at [392, 186] on p at bounding box center [820, 360] width 256 height 7
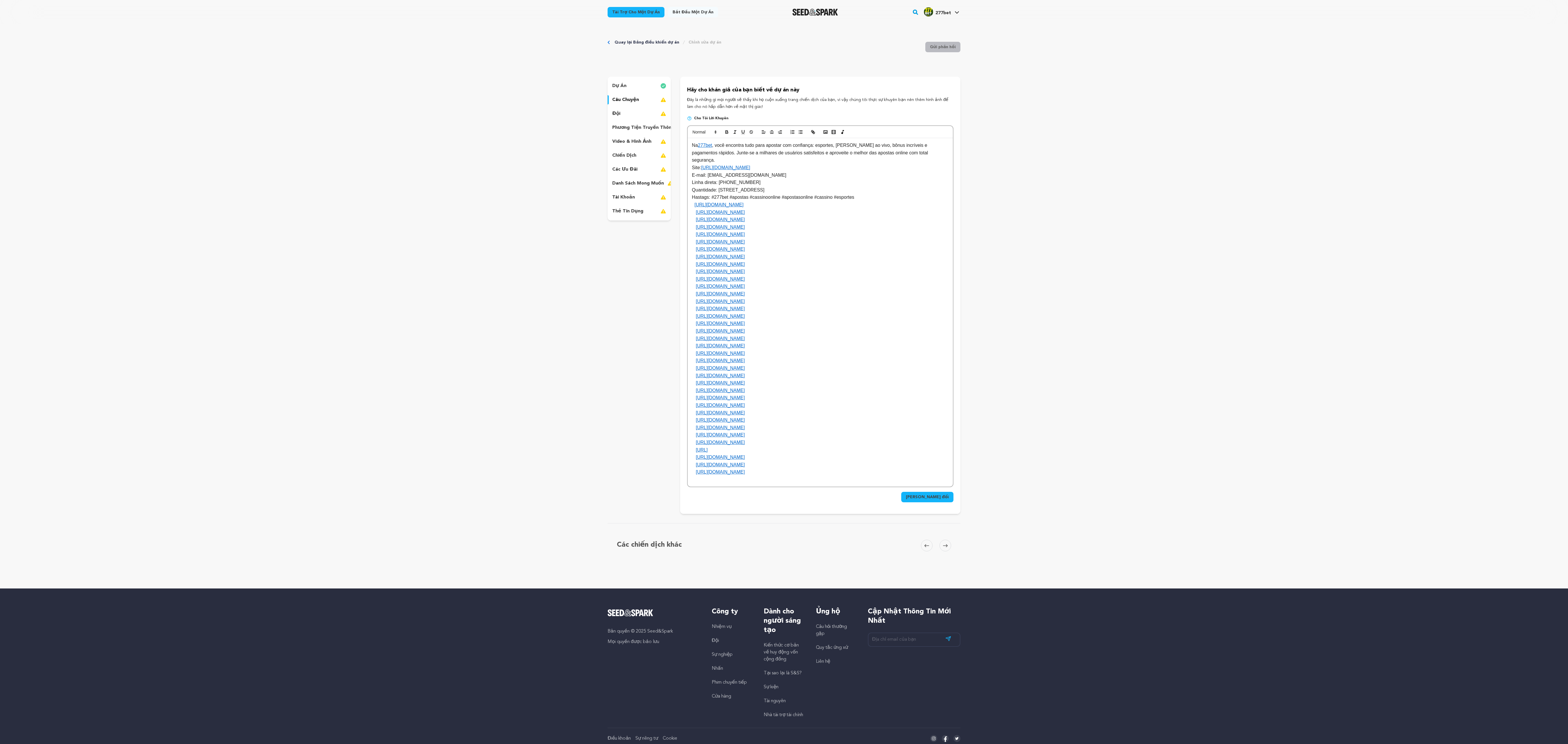
click at [392, 186] on div "Lưu thay đổi" at bounding box center [820, 494] width 266 height 15
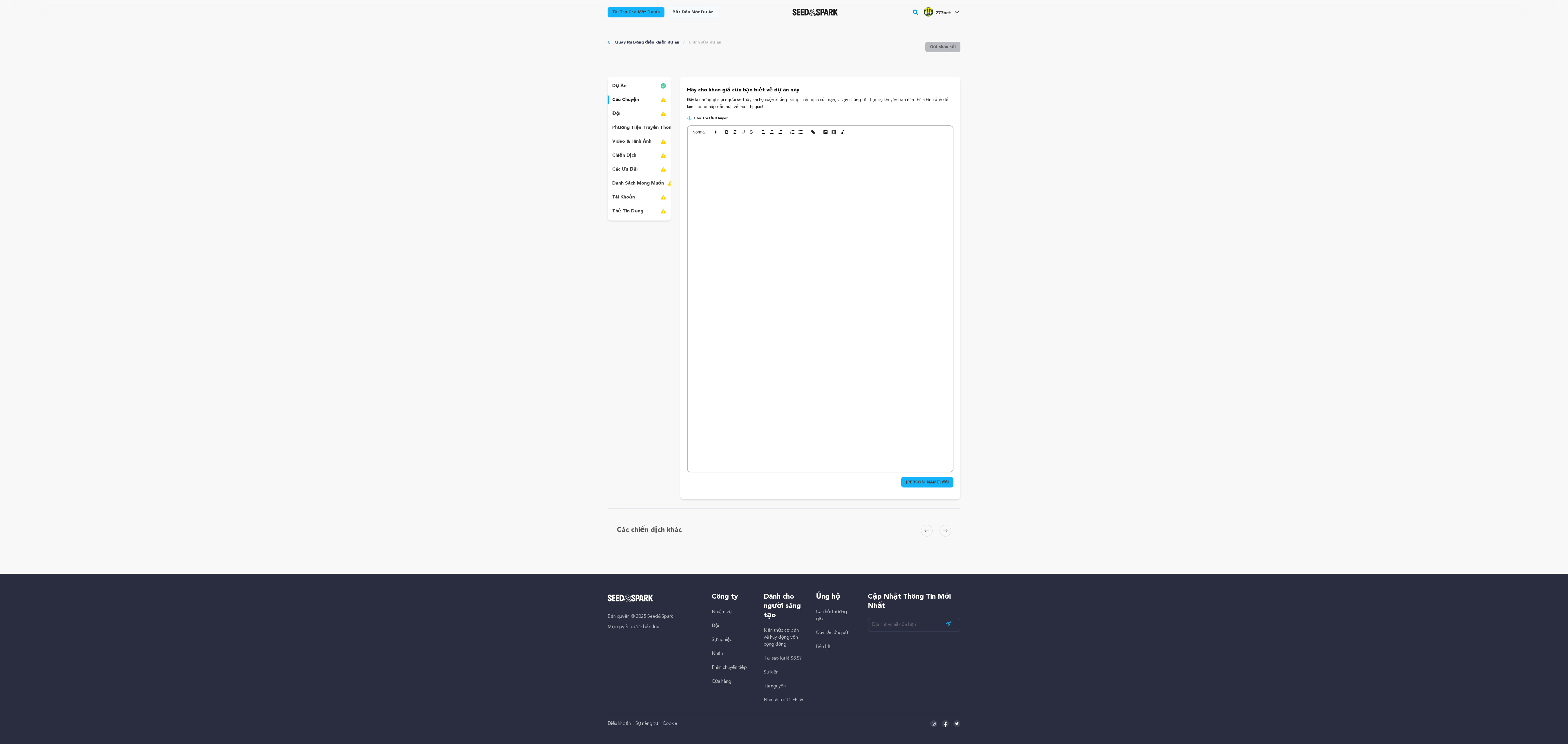
click at [392, 186] on p at bounding box center [820, 383] width 256 height 7
click at [392, 186] on form "Lưu thay đổi" at bounding box center [820, 306] width 266 height 362
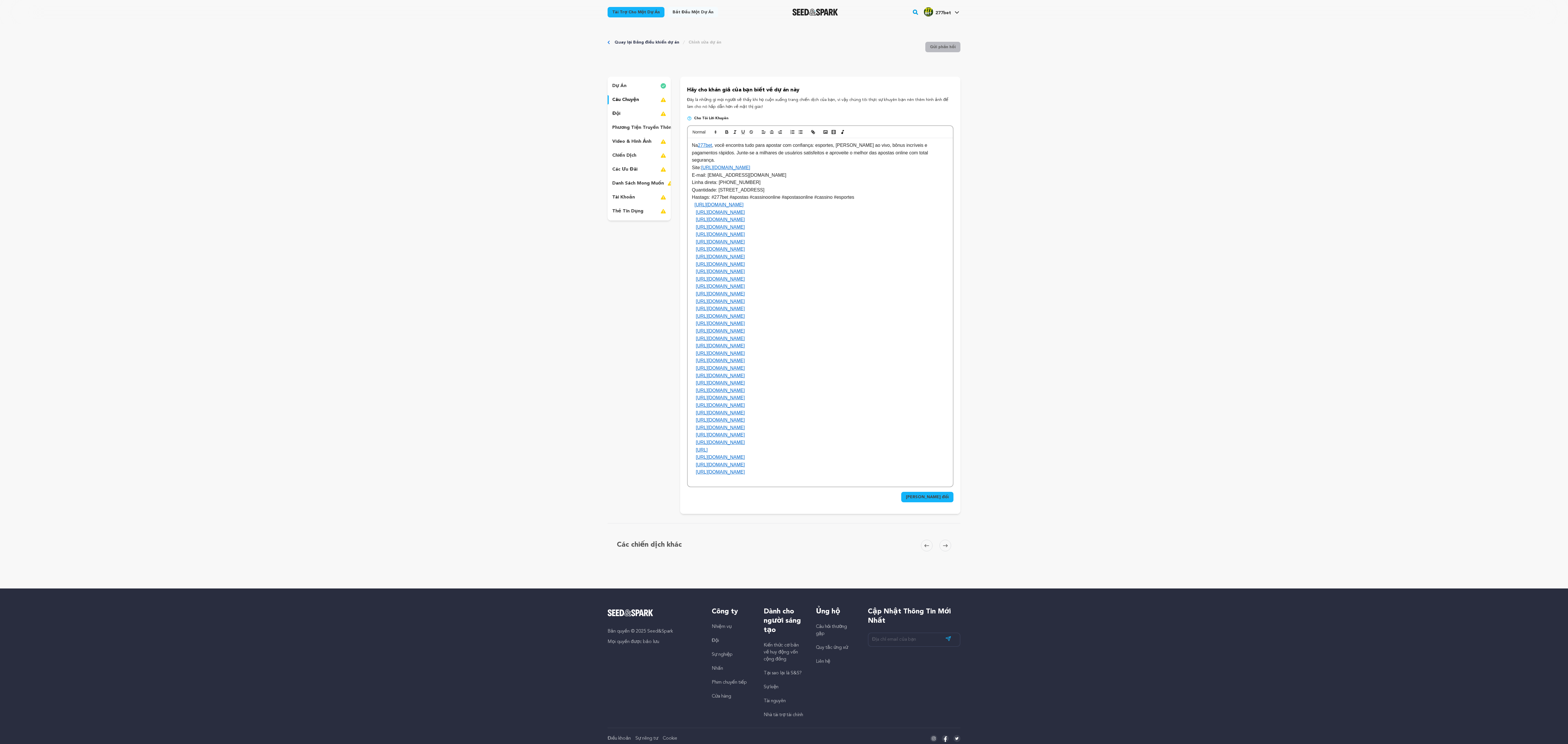
click at [392, 186] on div "Lưu thay đổi" at bounding box center [820, 494] width 266 height 15
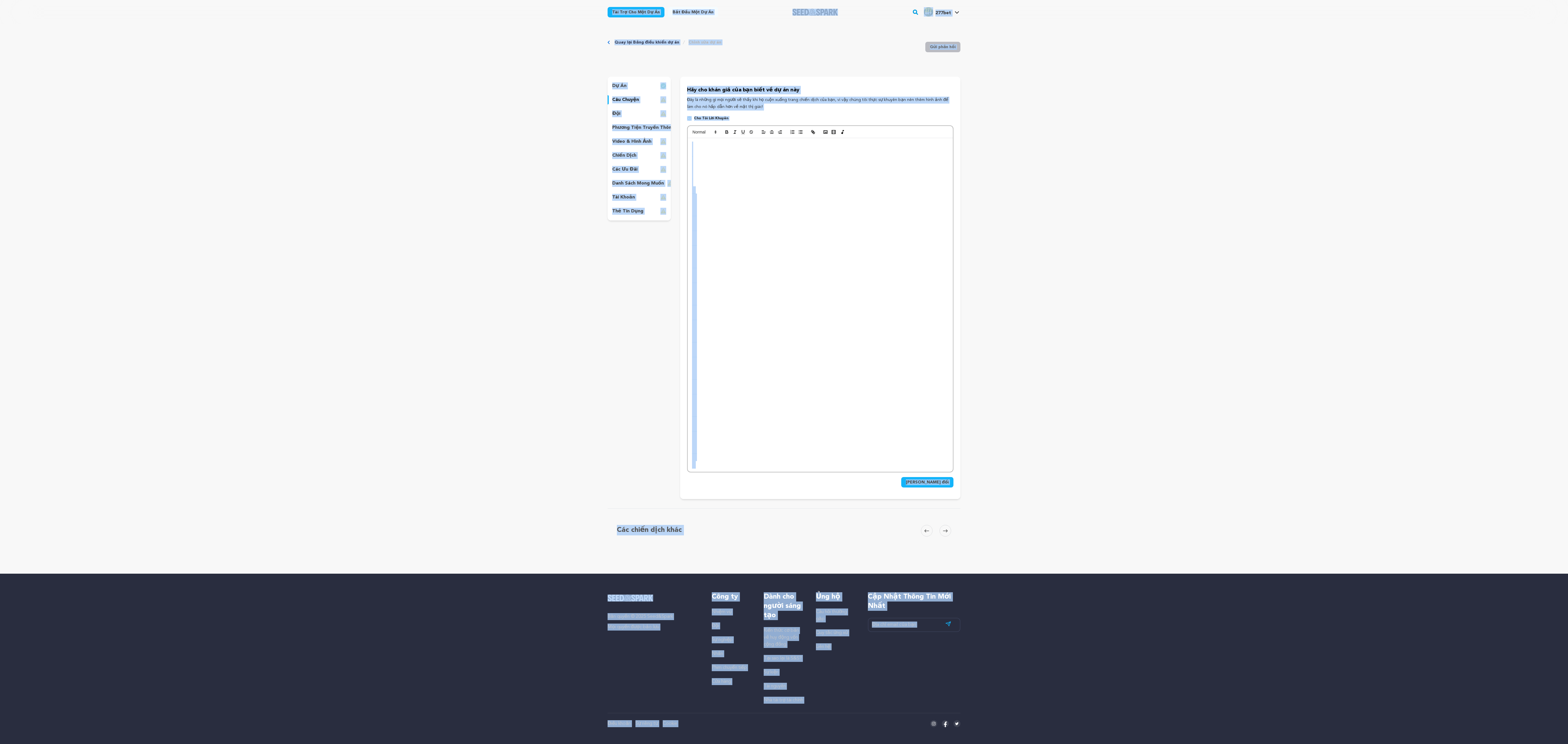
click at [392, 186] on p at bounding box center [820, 412] width 256 height 7
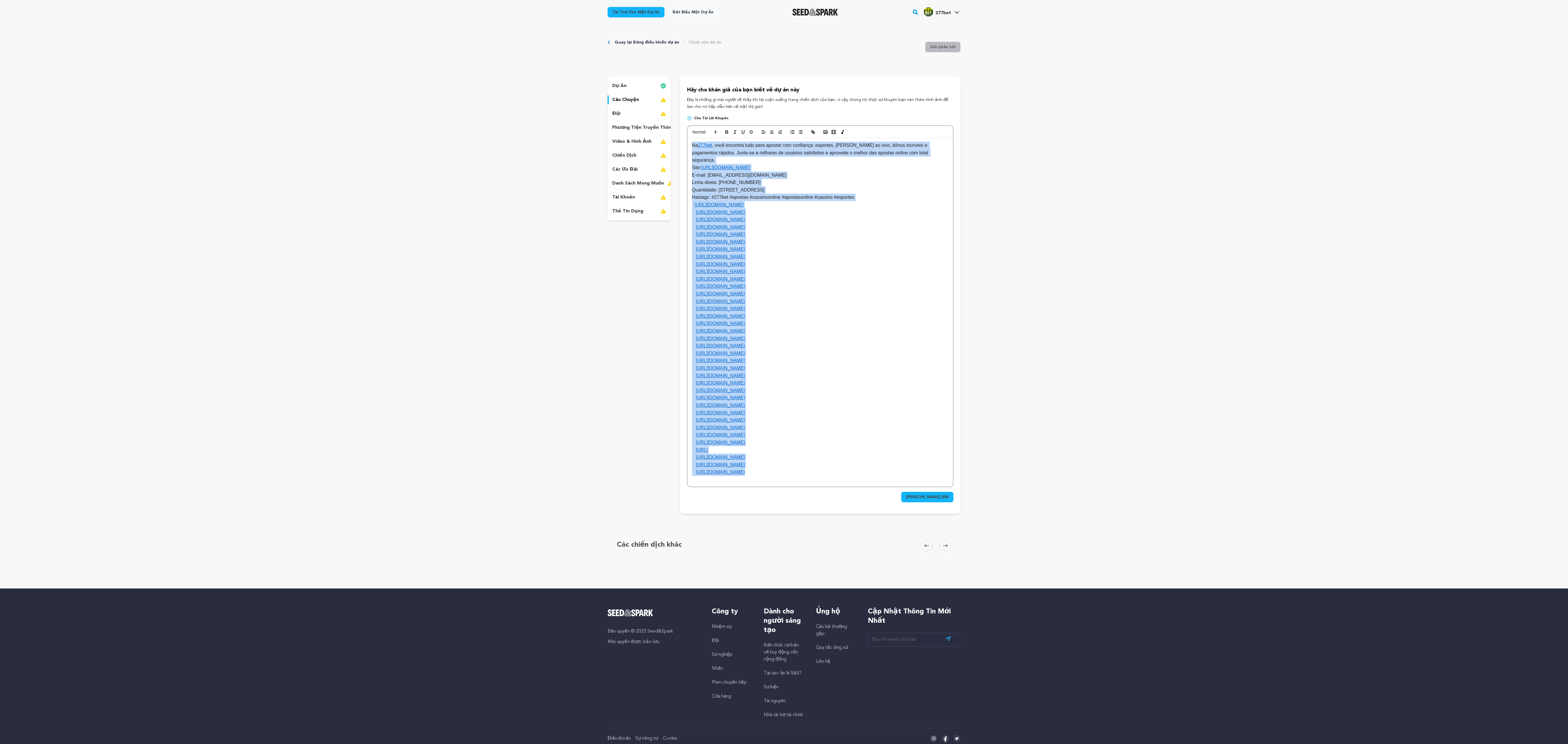
click at [392, 186] on button "Lưu thay đổi" at bounding box center [927, 497] width 52 height 11
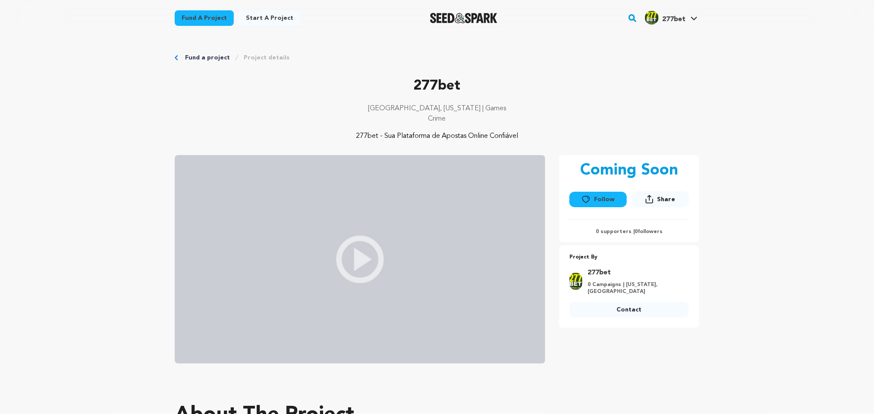
scroll to position [431, 0]
